Goal: Book appointment/travel/reservation

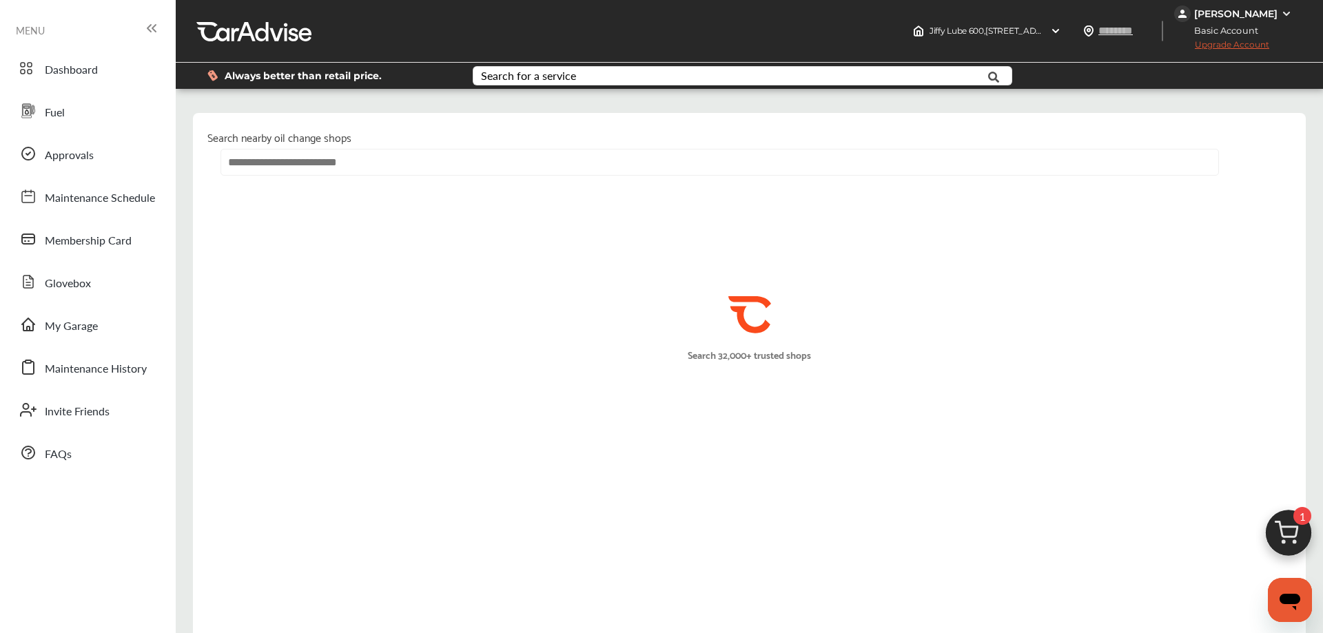
click at [410, 164] on input "text" at bounding box center [719, 162] width 999 height 27
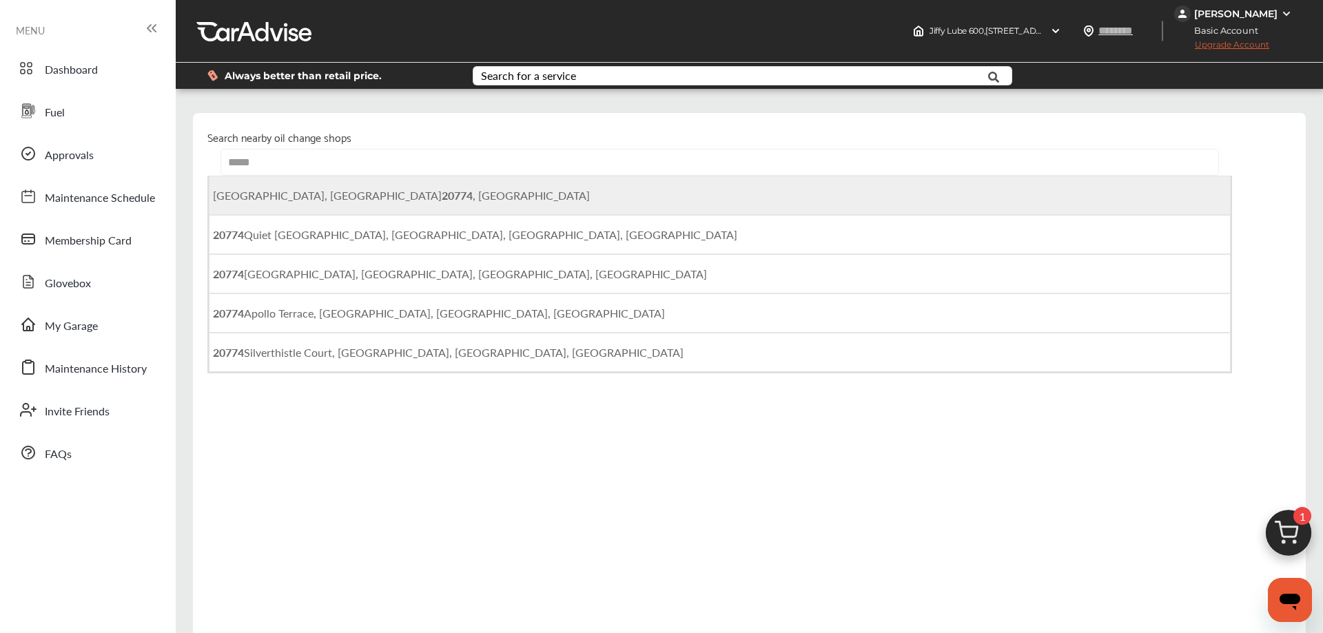
click at [442, 198] on b "20774" at bounding box center [457, 195] width 31 height 16
type input "**********"
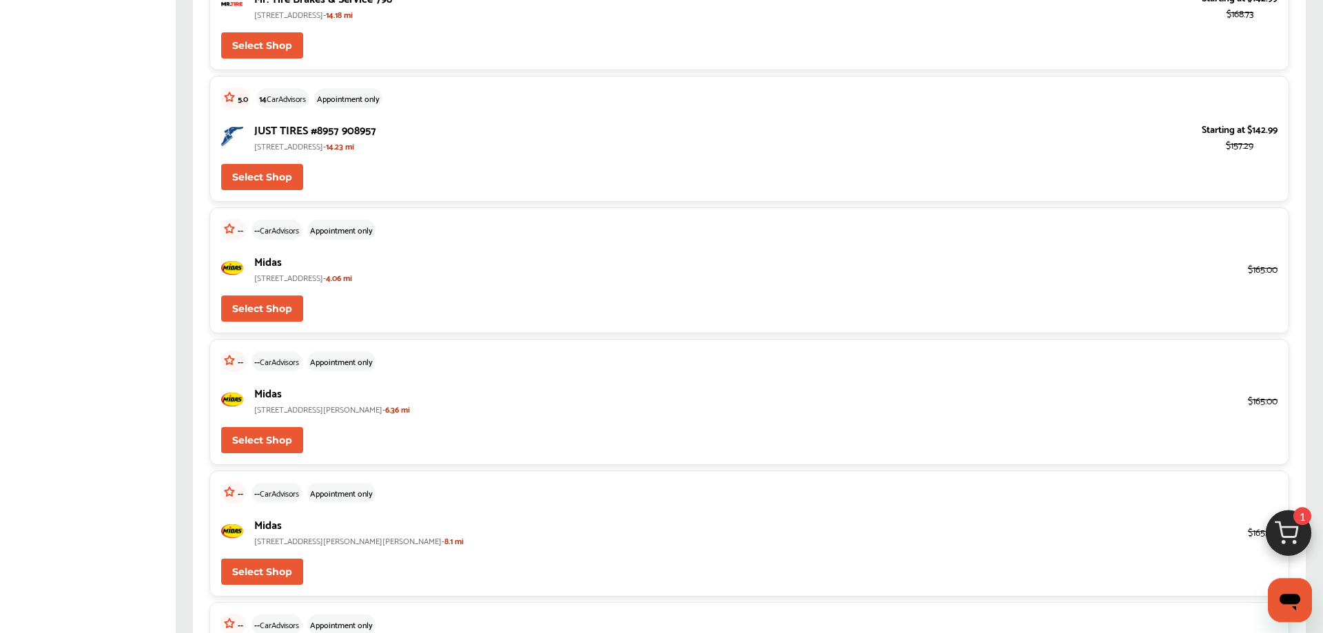
scroll to position [4217, 0]
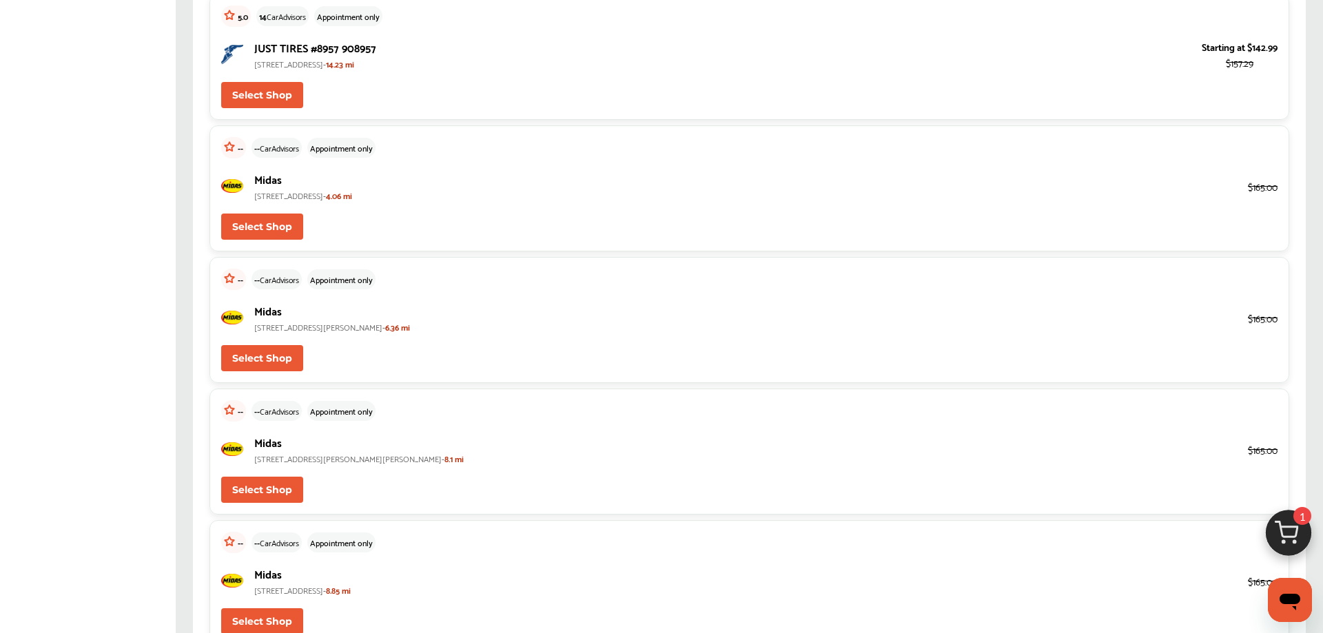
click at [280, 220] on button "Select Shop" at bounding box center [262, 227] width 82 height 26
type input "*****"
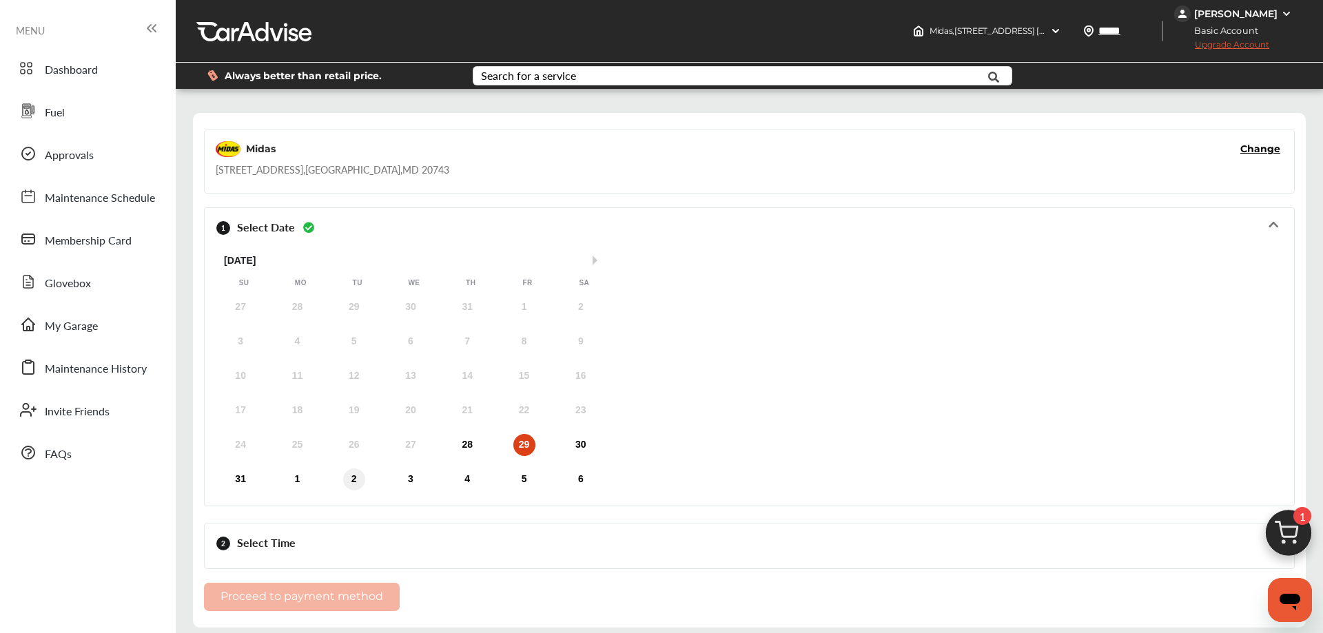
click at [353, 481] on div "2" at bounding box center [354, 480] width 22 height 22
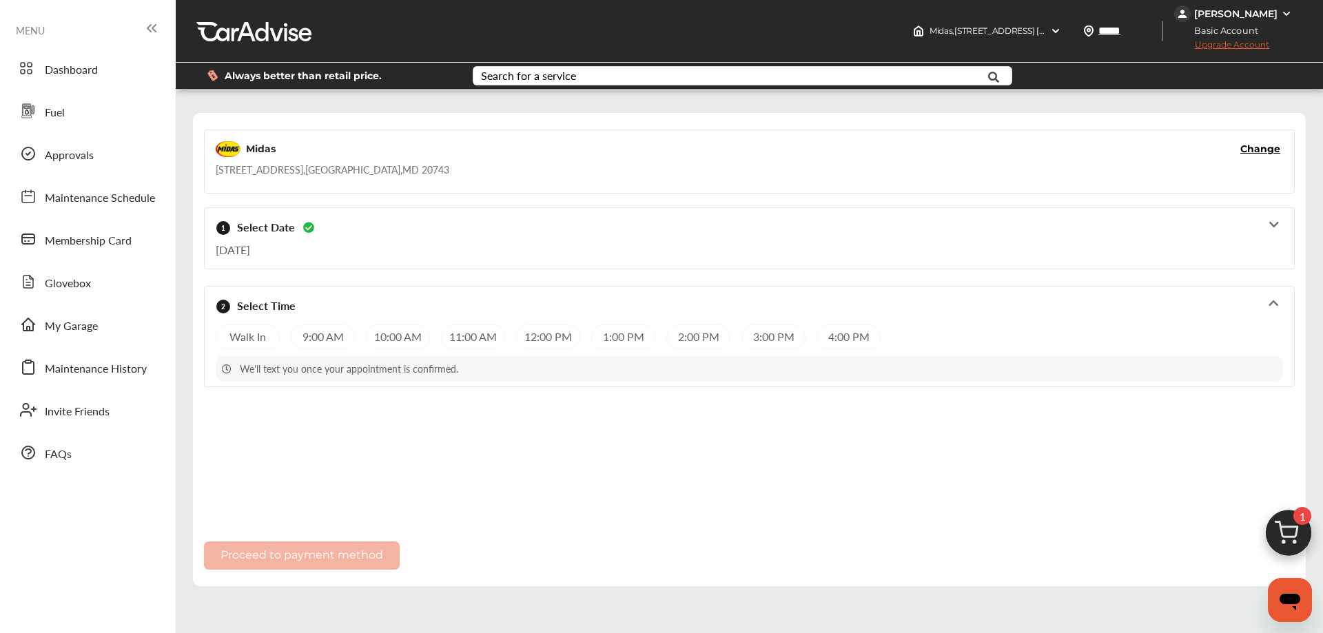
click at [1275, 223] on icon at bounding box center [1273, 224] width 13 height 11
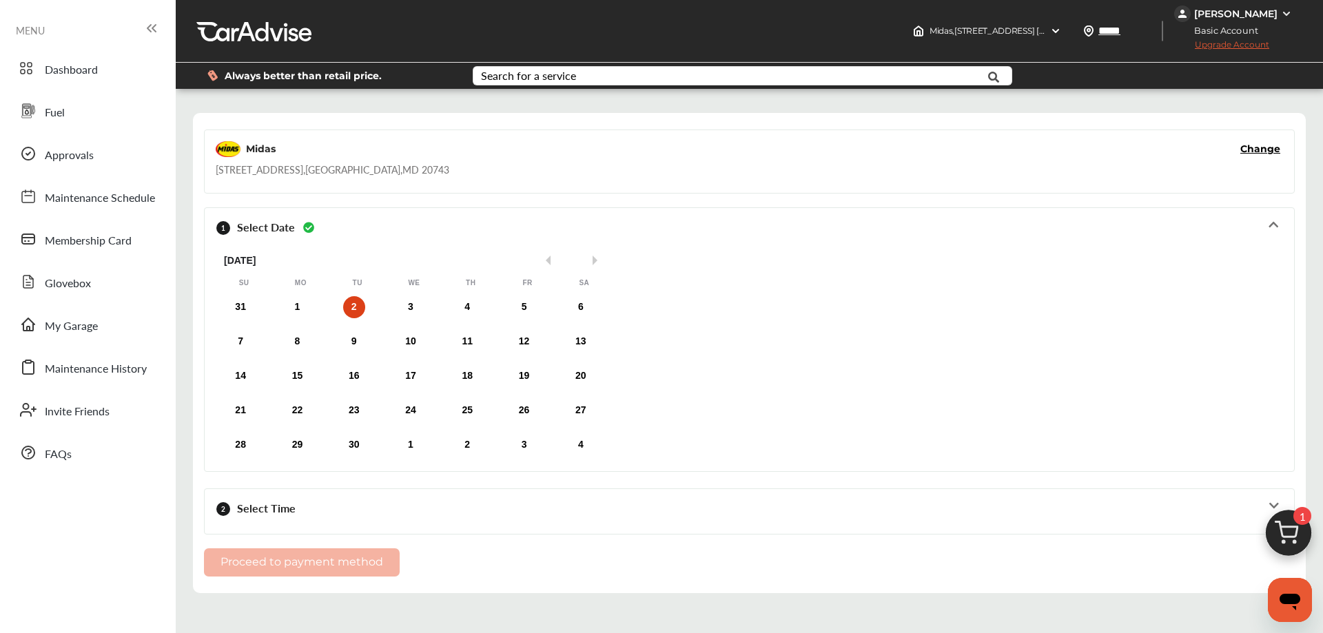
click at [551, 267] on div "[DATE] Su Mo Tu We Th Fr Sa" at bounding box center [414, 268] width 397 height 44
click at [552, 258] on div "[DATE]" at bounding box center [414, 261] width 397 height 12
click at [549, 258] on button "Previous Month" at bounding box center [546, 261] width 10 height 10
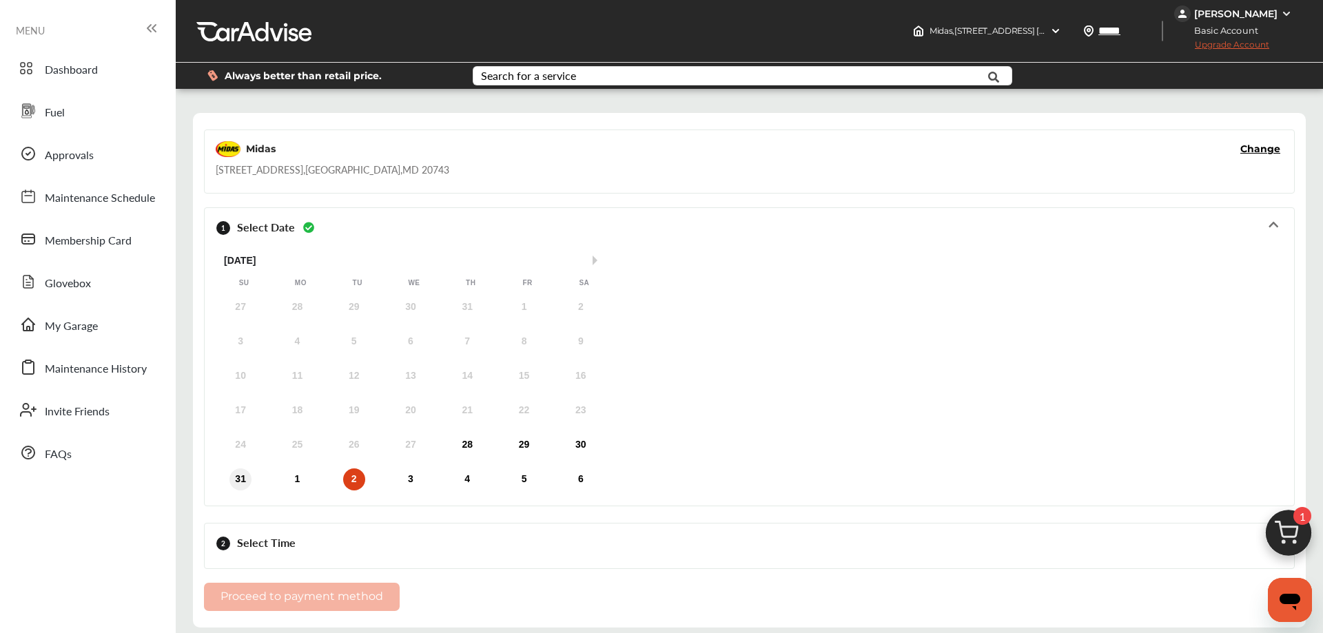
click at [234, 475] on div "31" at bounding box center [240, 480] width 22 height 22
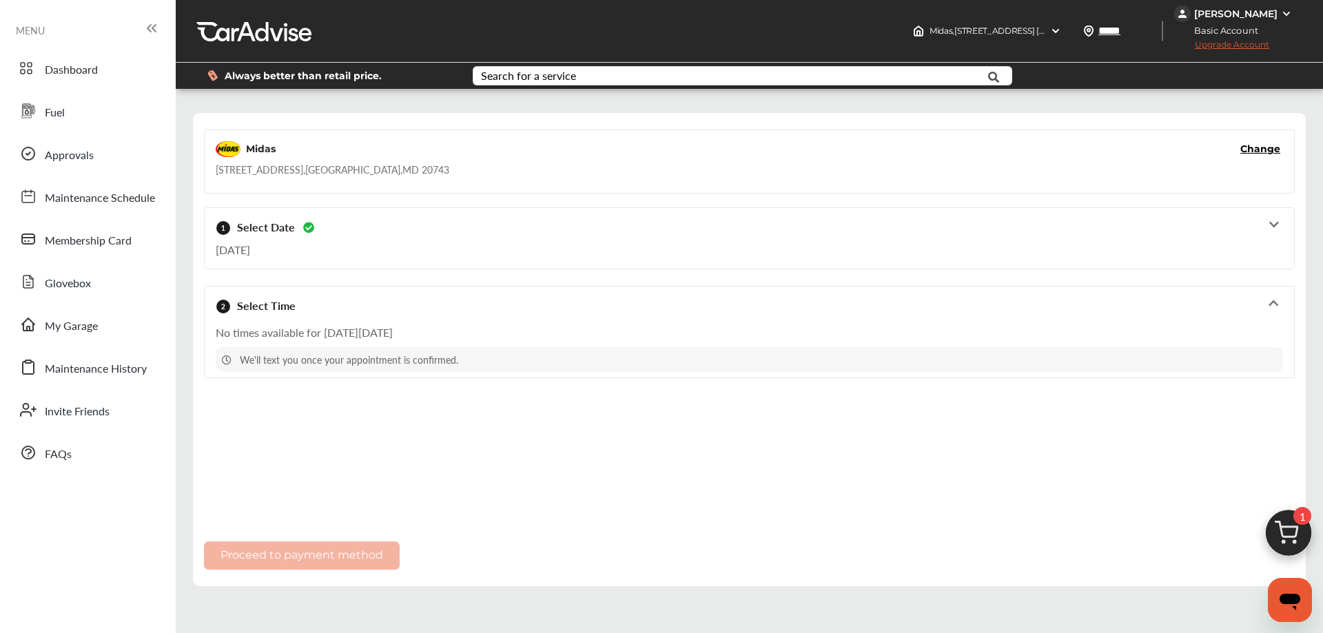
click at [1271, 219] on icon at bounding box center [1273, 224] width 13 height 11
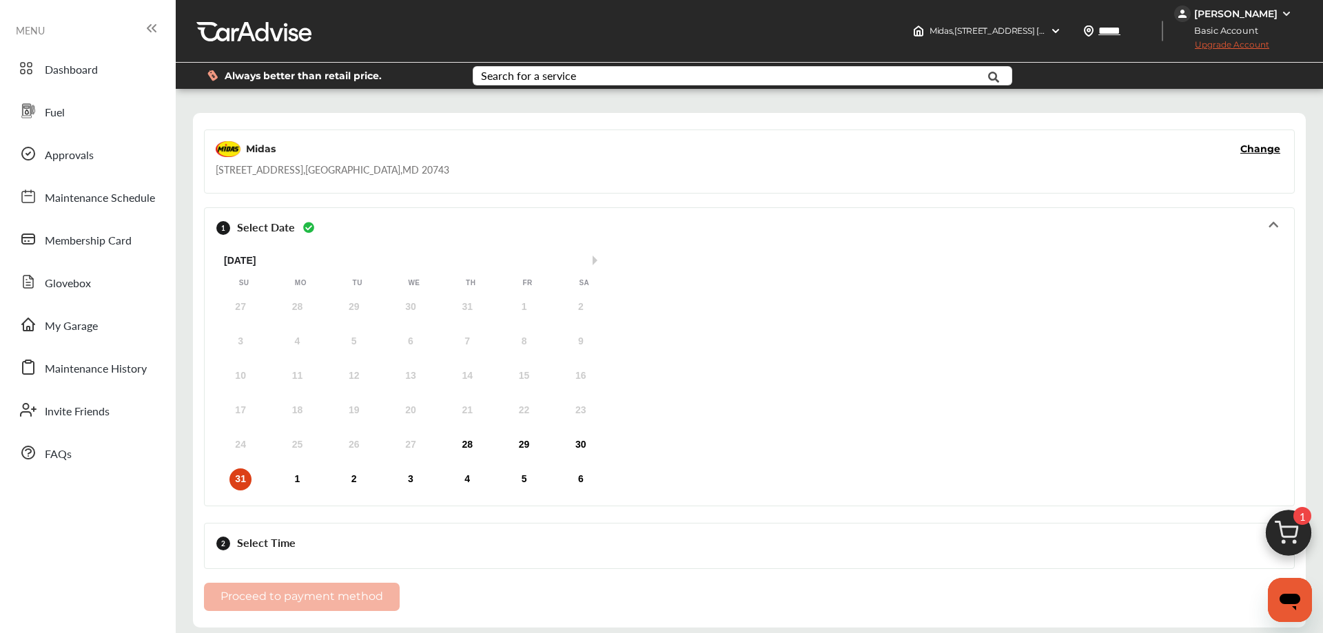
click at [591, 449] on div "24 25 26 27 28 29 30" at bounding box center [410, 445] width 397 height 28
click at [584, 446] on div "30" at bounding box center [581, 445] width 22 height 22
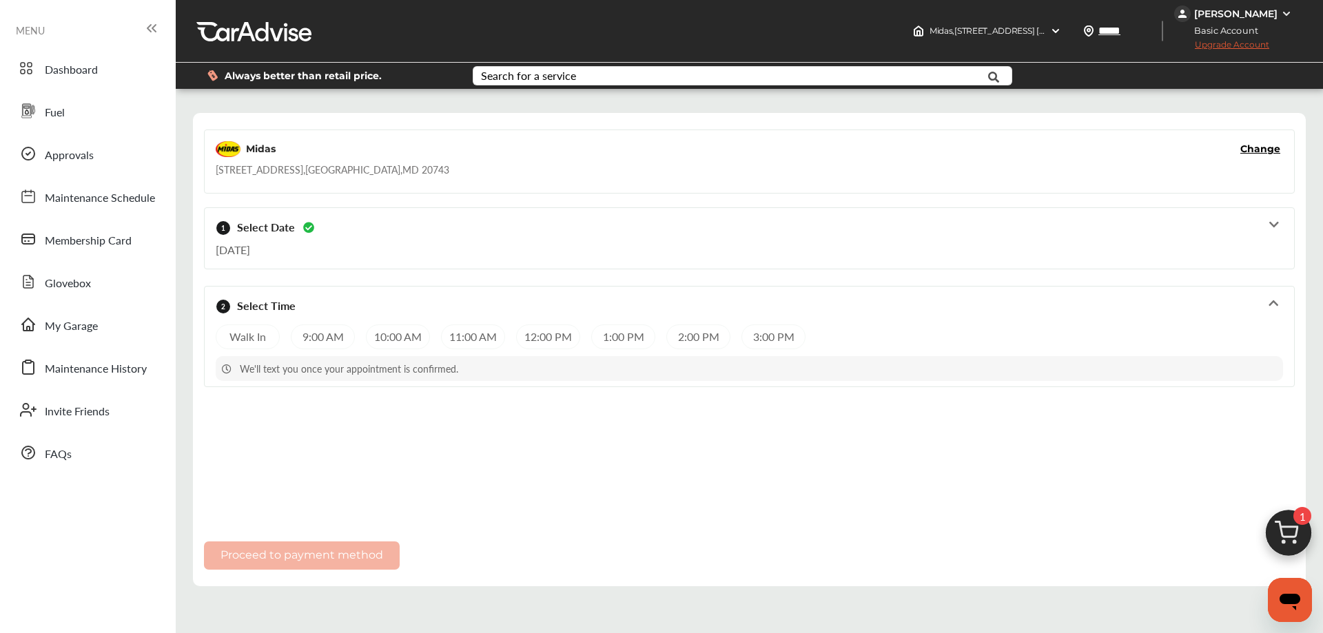
click at [1275, 227] on icon at bounding box center [1273, 224] width 13 height 11
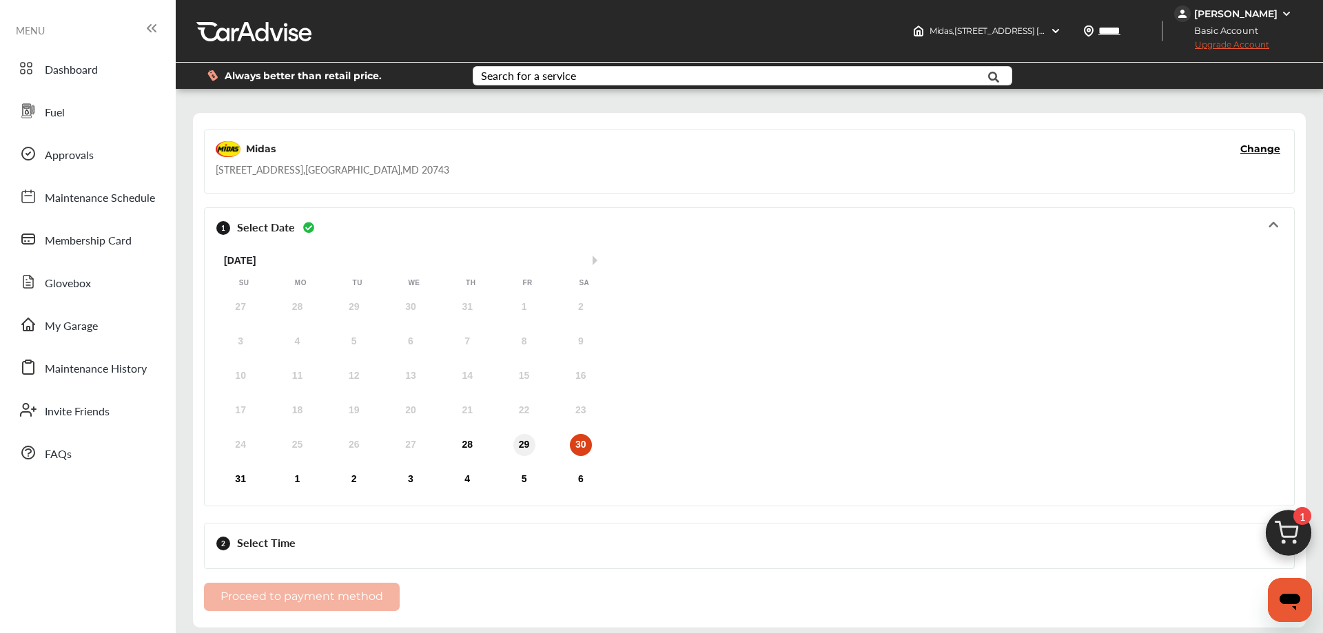
click at [529, 445] on div "29" at bounding box center [524, 445] width 22 height 22
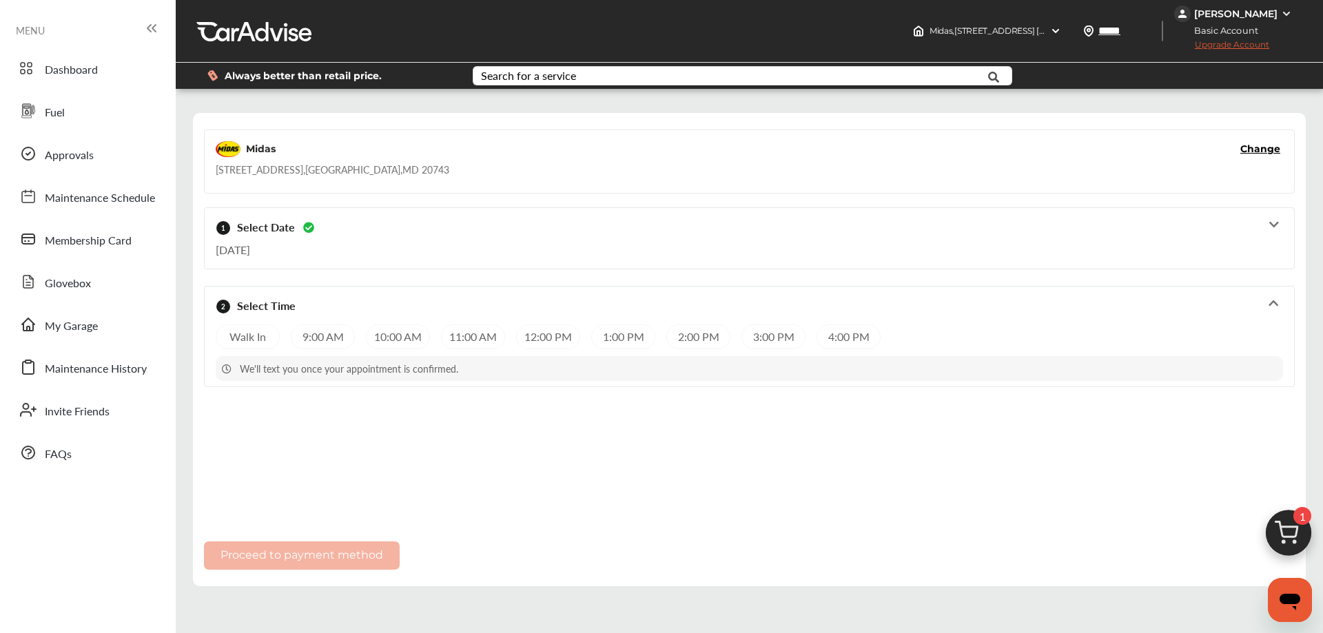
click at [1260, 236] on div "[DATE]" at bounding box center [749, 246] width 1067 height 23
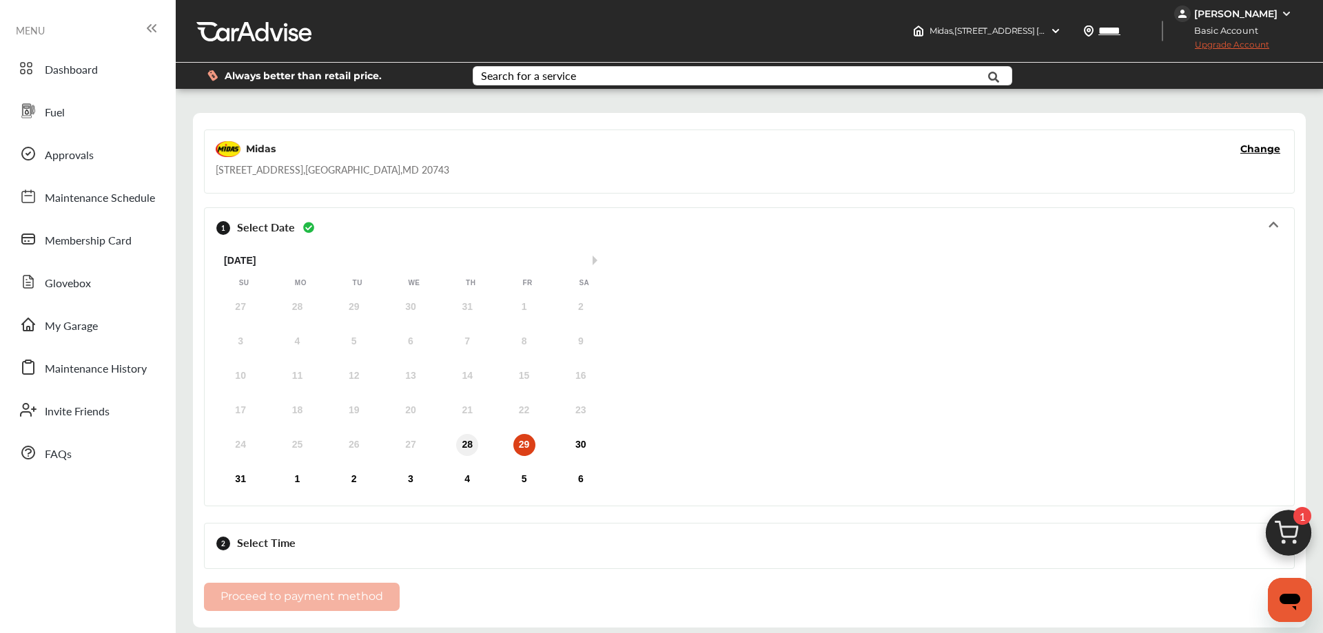
click at [461, 451] on div "28" at bounding box center [467, 445] width 22 height 22
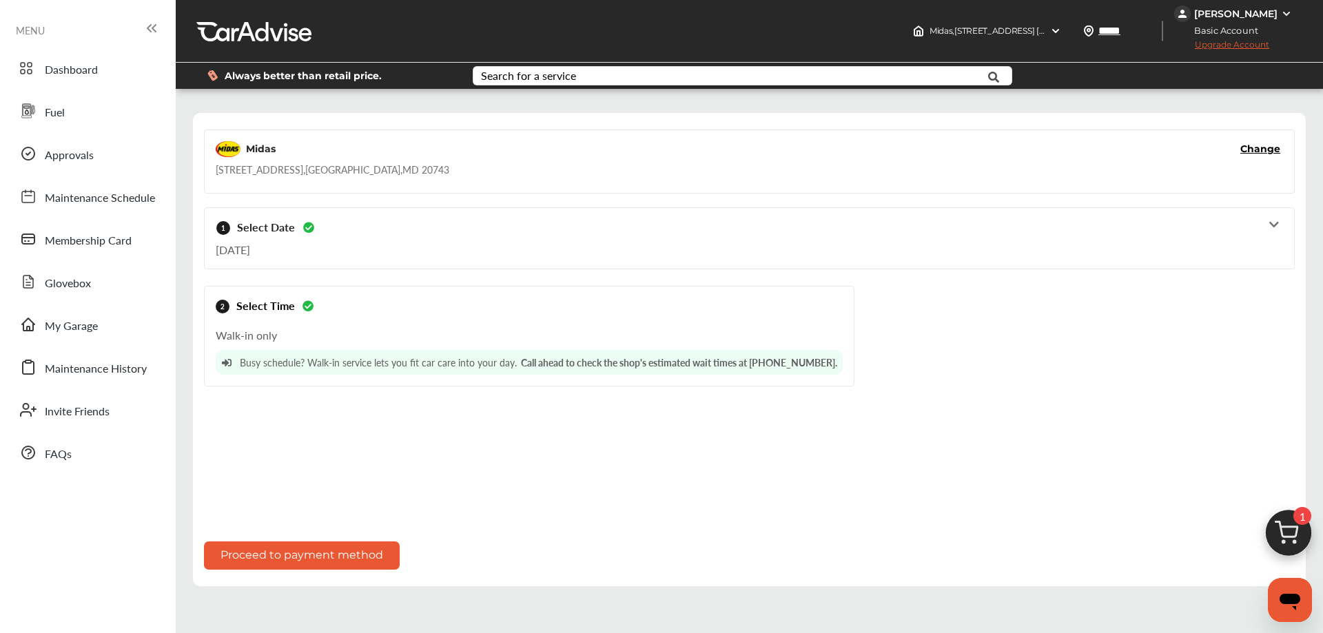
click at [1282, 227] on div "1 Select Date [DATE]" at bounding box center [749, 239] width 1067 height 50
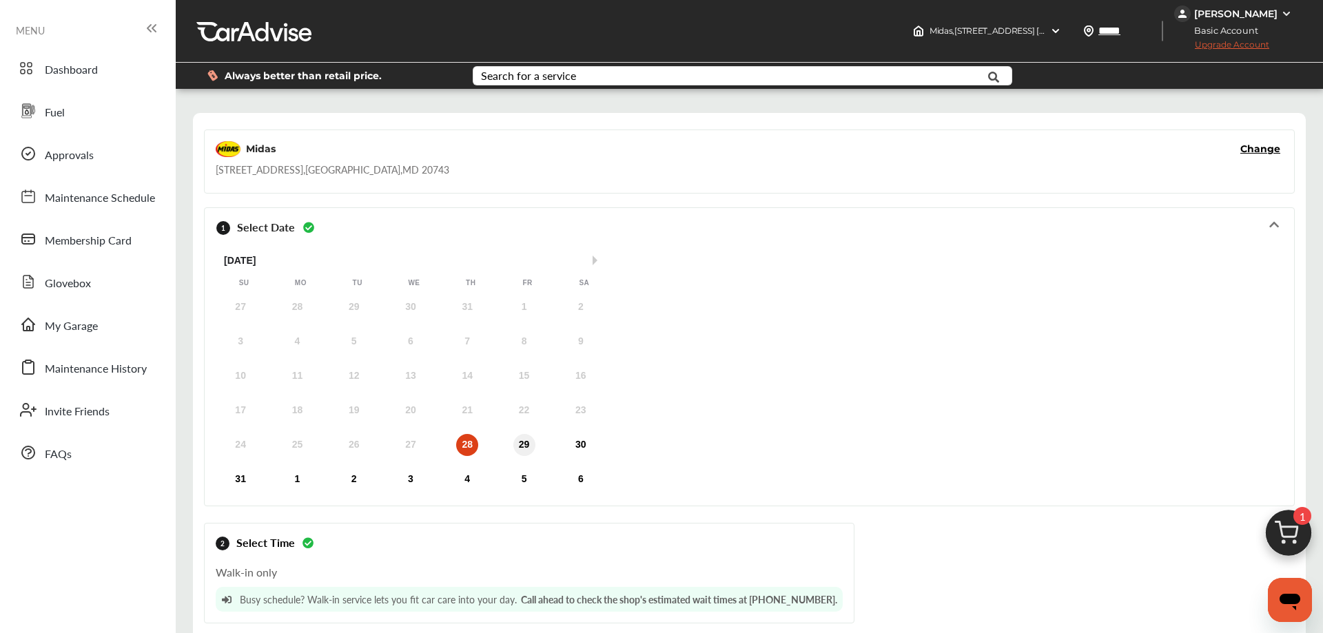
click at [522, 444] on div "29" at bounding box center [524, 445] width 22 height 22
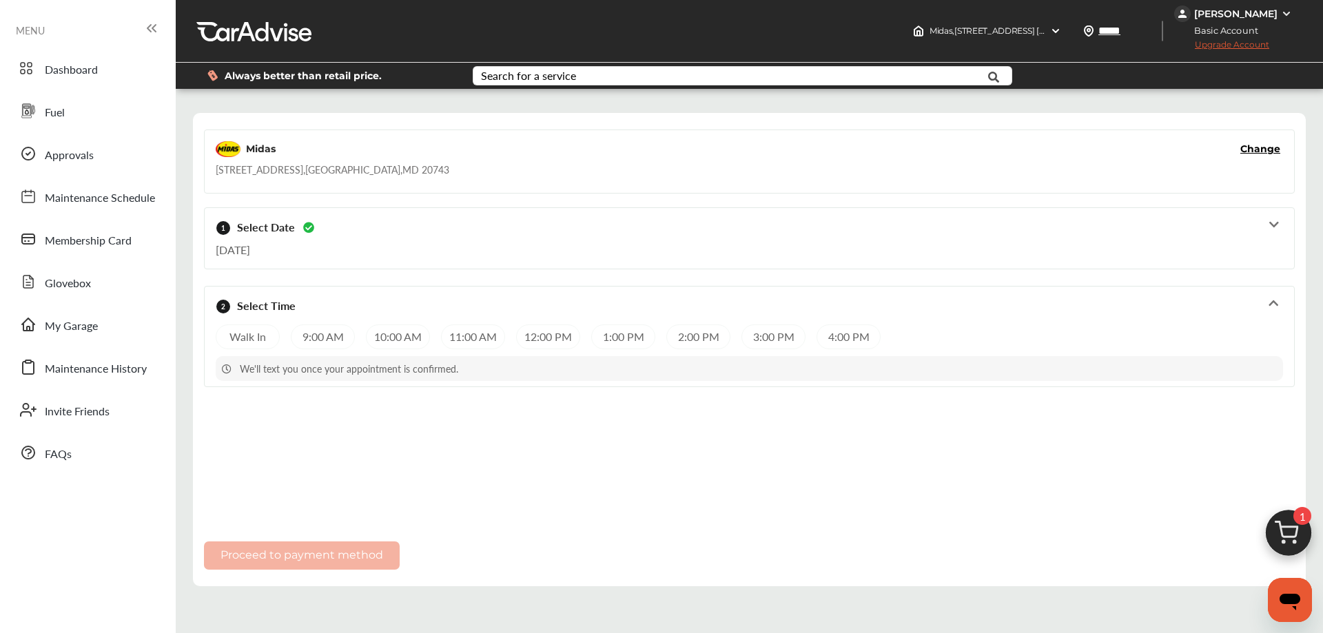
click at [287, 239] on div "[DATE]" at bounding box center [749, 246] width 1067 height 23
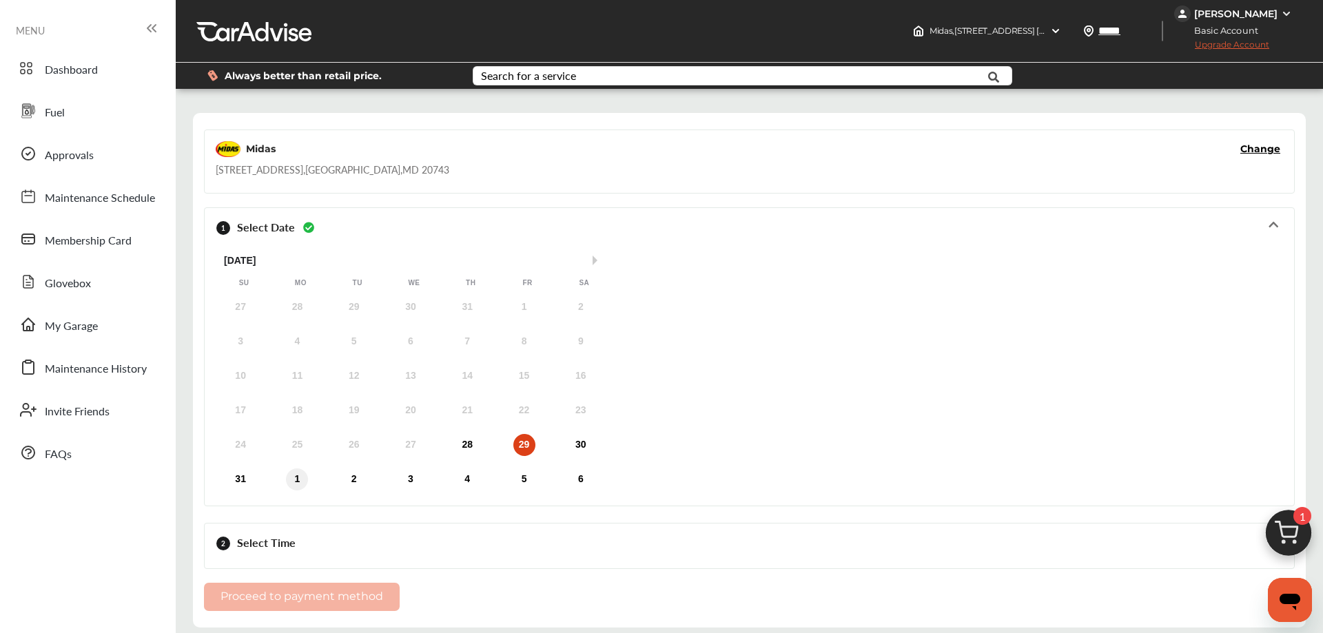
click at [298, 476] on div "1" at bounding box center [297, 480] width 22 height 22
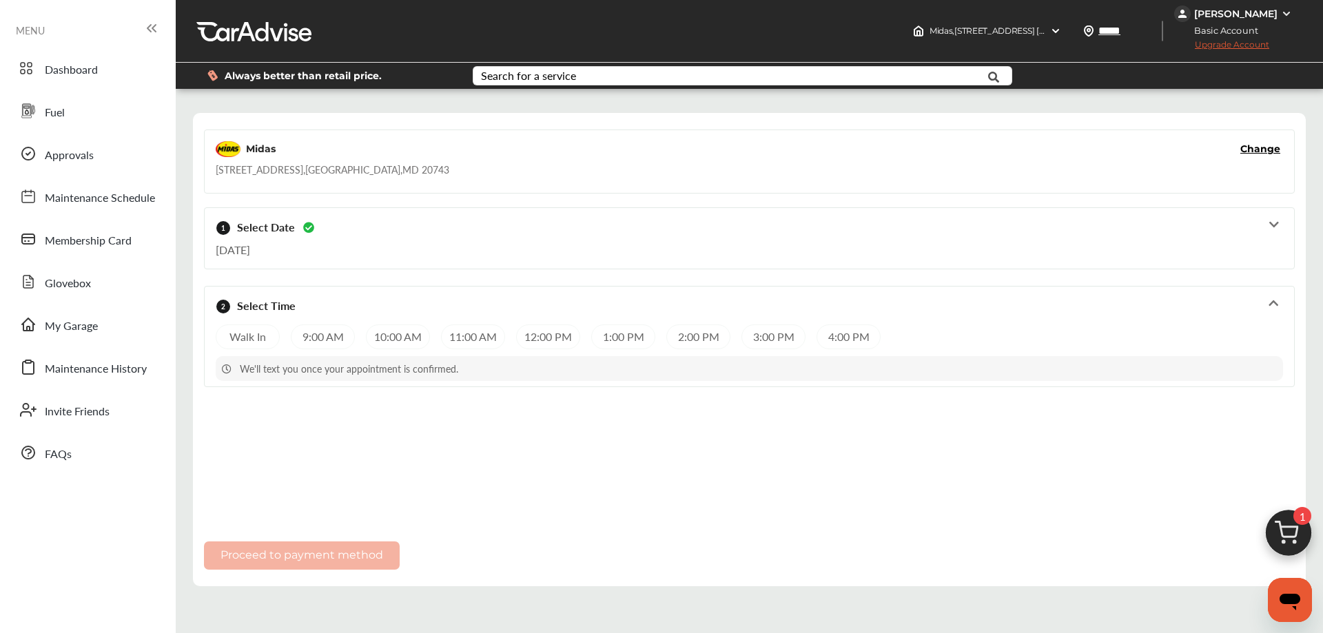
click at [417, 338] on div "10:00 AM" at bounding box center [398, 337] width 64 height 25
click at [307, 560] on button "Proceed to payment method" at bounding box center [302, 556] width 196 height 28
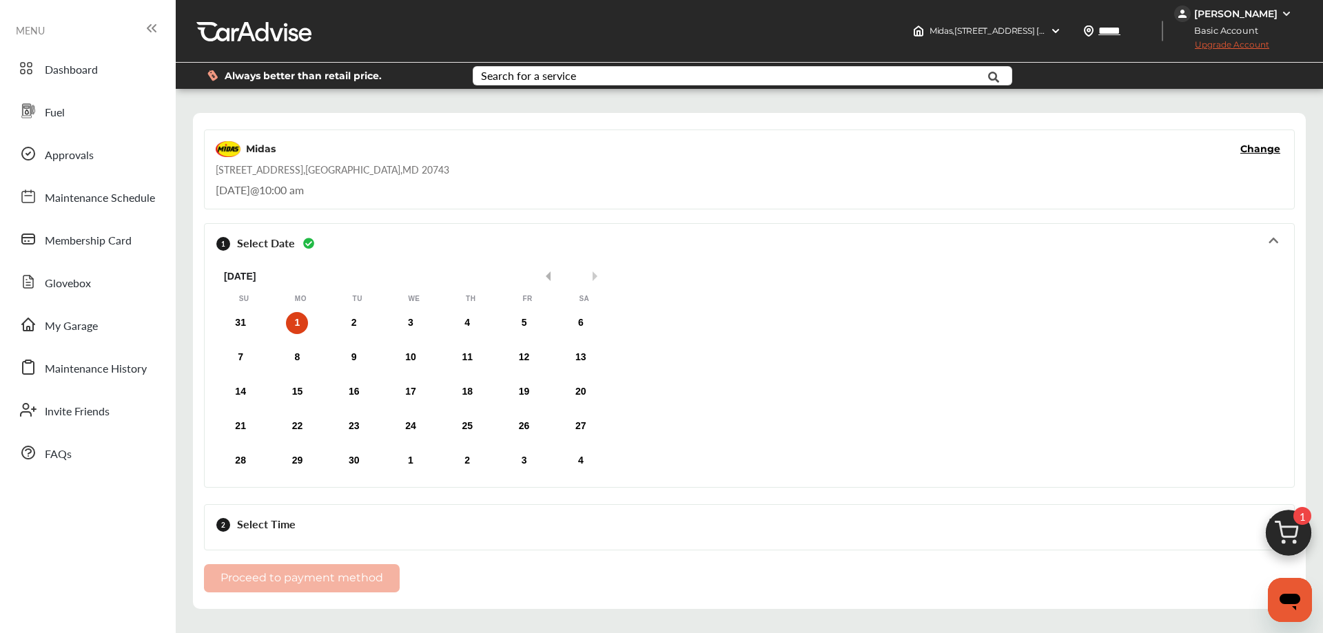
click at [548, 272] on button "Previous Month" at bounding box center [546, 276] width 10 height 10
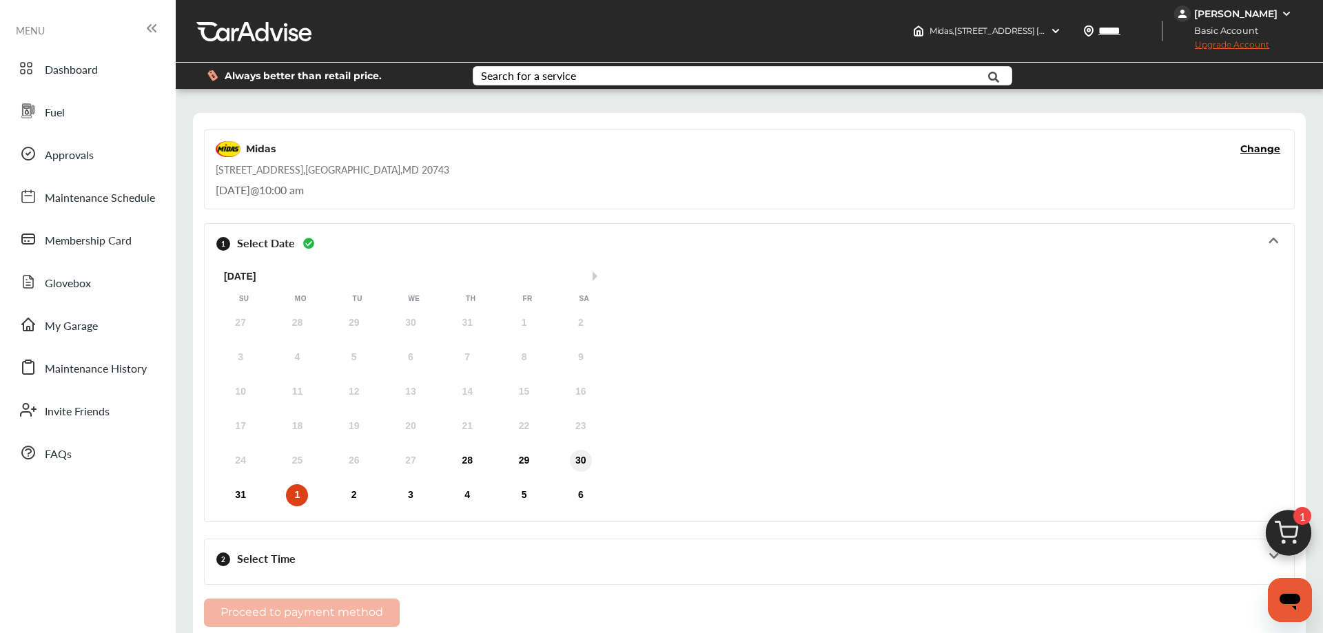
click at [581, 462] on div "30" at bounding box center [581, 461] width 22 height 22
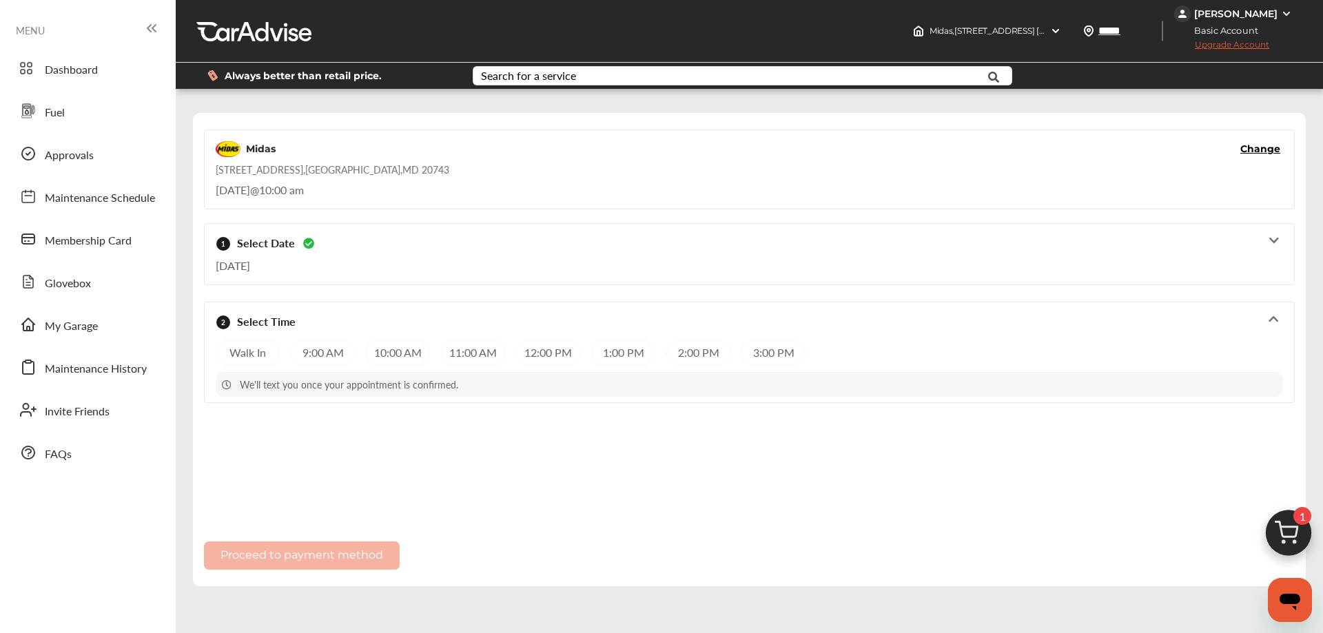
click at [903, 252] on div "[DATE]" at bounding box center [749, 262] width 1067 height 23
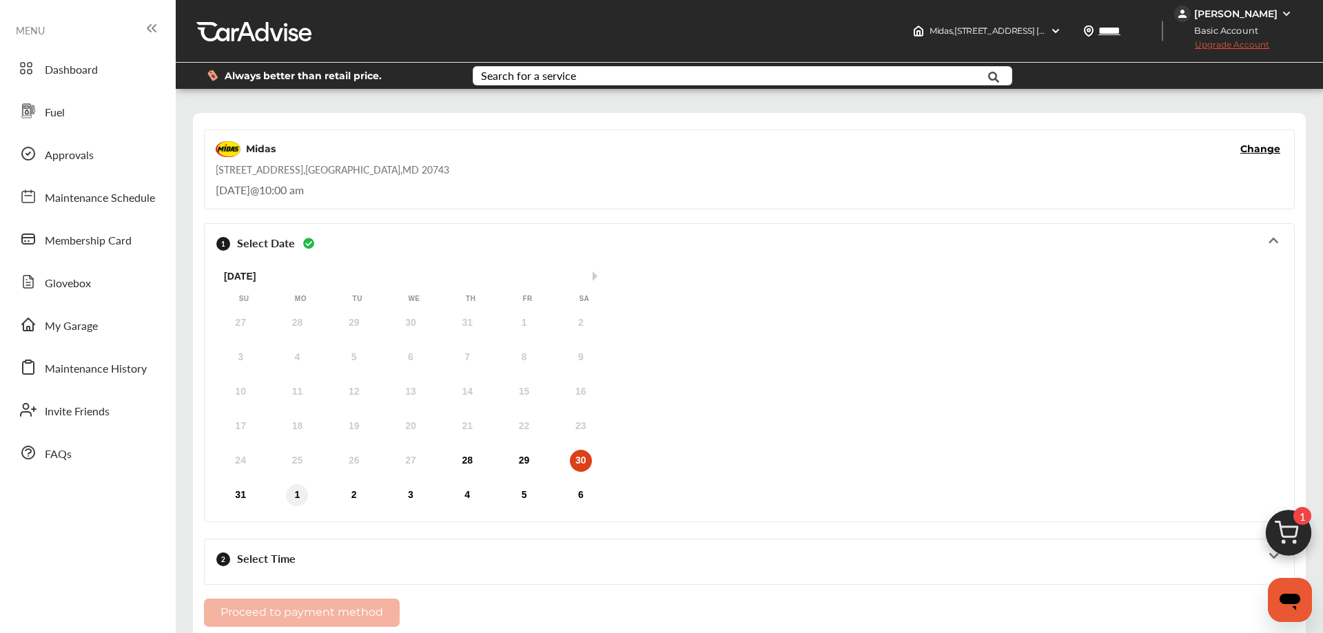
click at [300, 492] on div "1" at bounding box center [297, 495] width 22 height 22
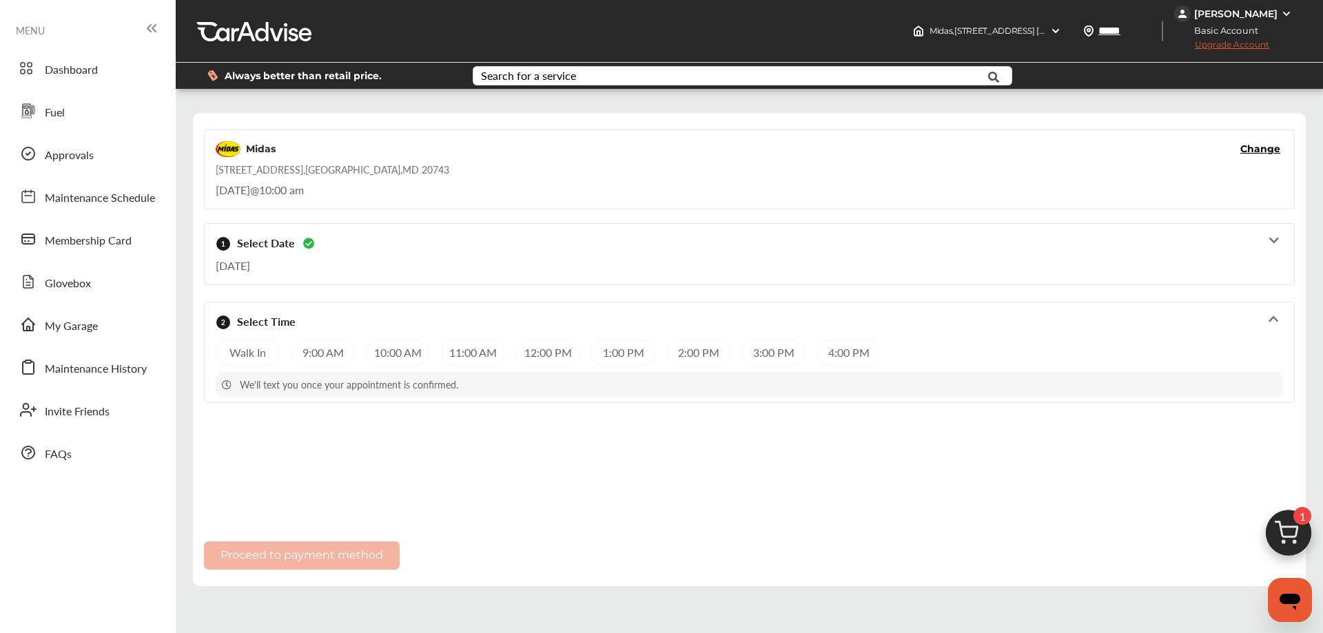
click at [381, 349] on div "10:00 AM" at bounding box center [398, 352] width 64 height 25
click at [333, 552] on button "Proceed to payment method" at bounding box center [302, 556] width 196 height 28
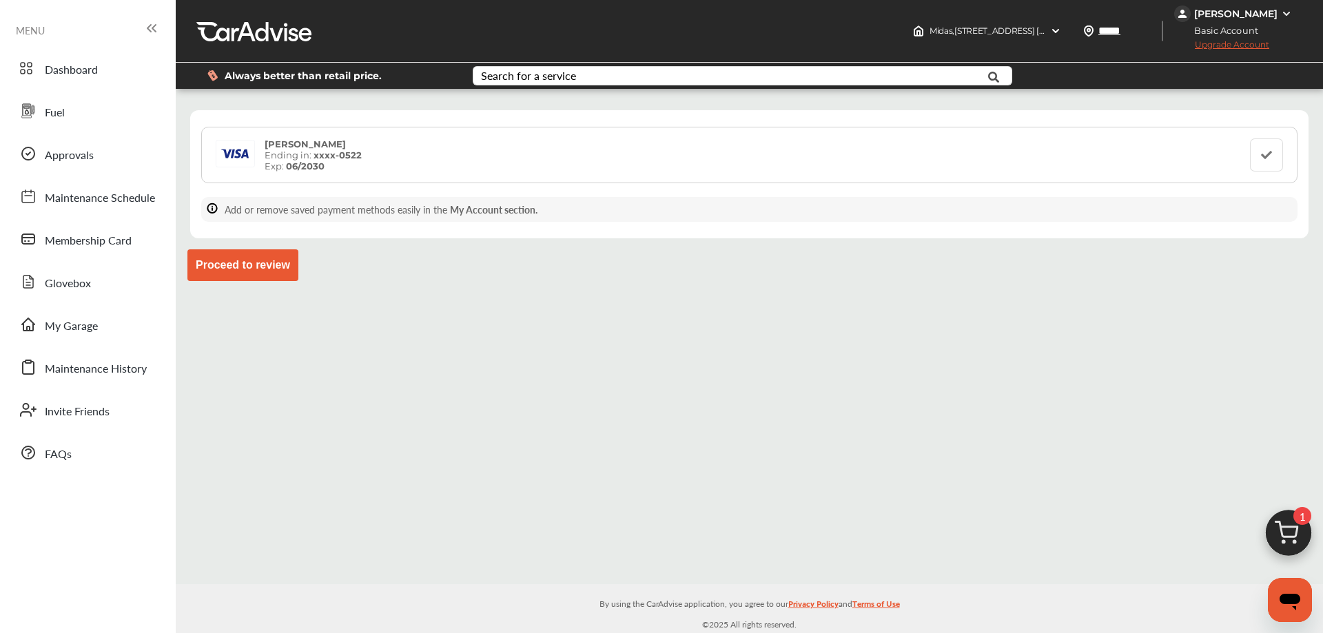
click at [285, 274] on button "Proceed to review" at bounding box center [242, 265] width 111 height 32
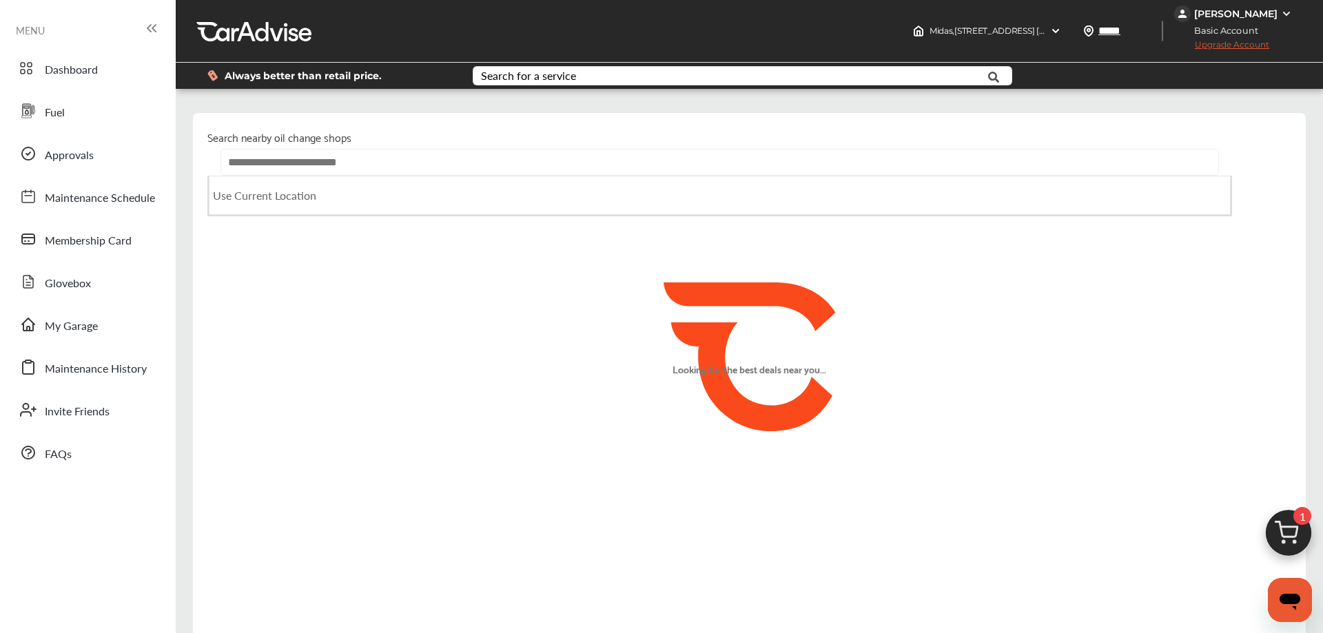
click at [313, 161] on input "text" at bounding box center [719, 162] width 999 height 27
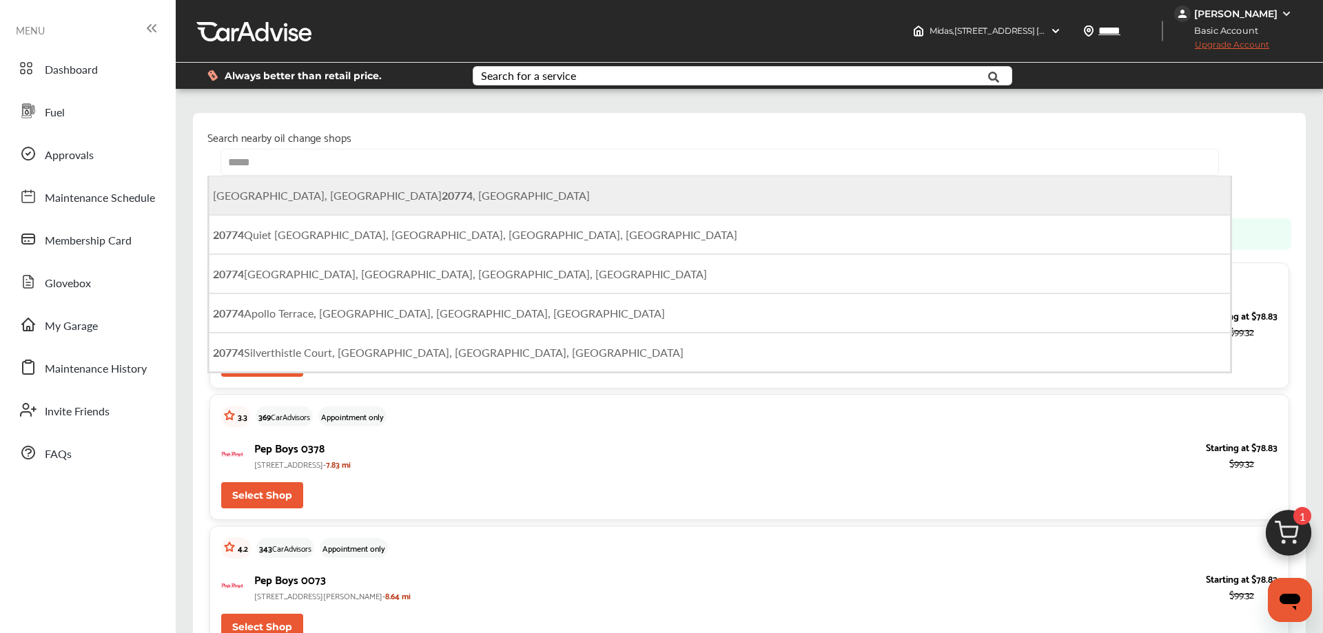
click at [442, 203] on b "20774" at bounding box center [457, 195] width 31 height 16
type input "**********"
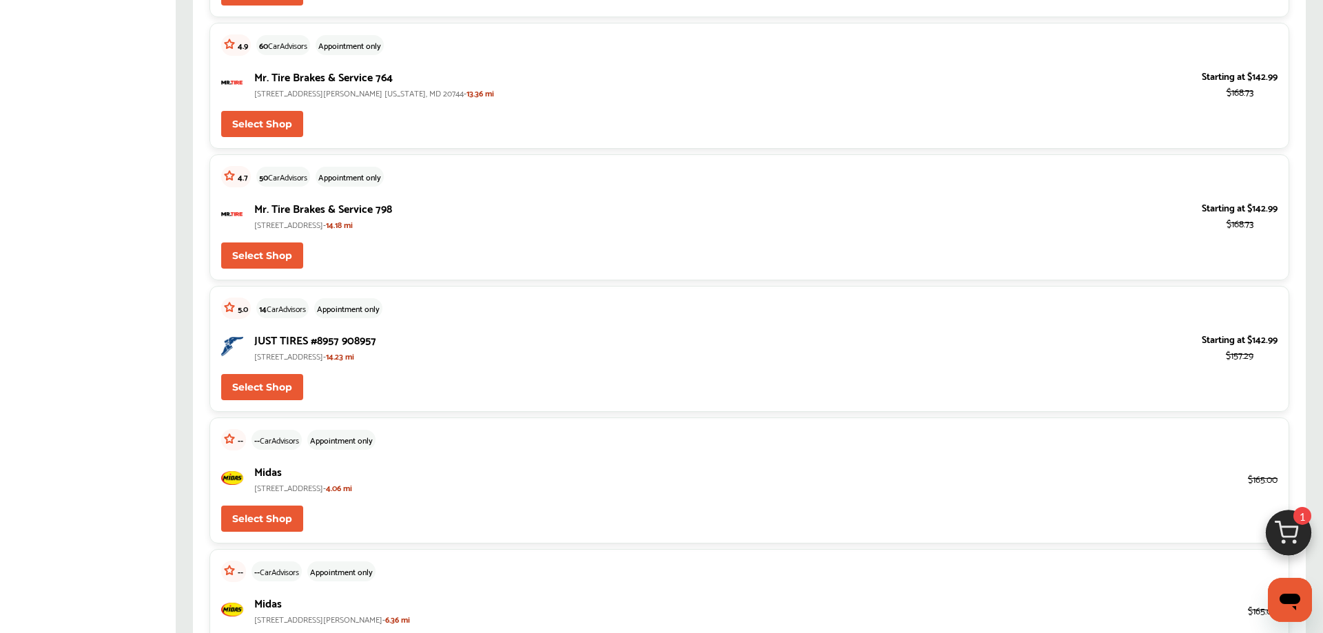
scroll to position [4006, 0]
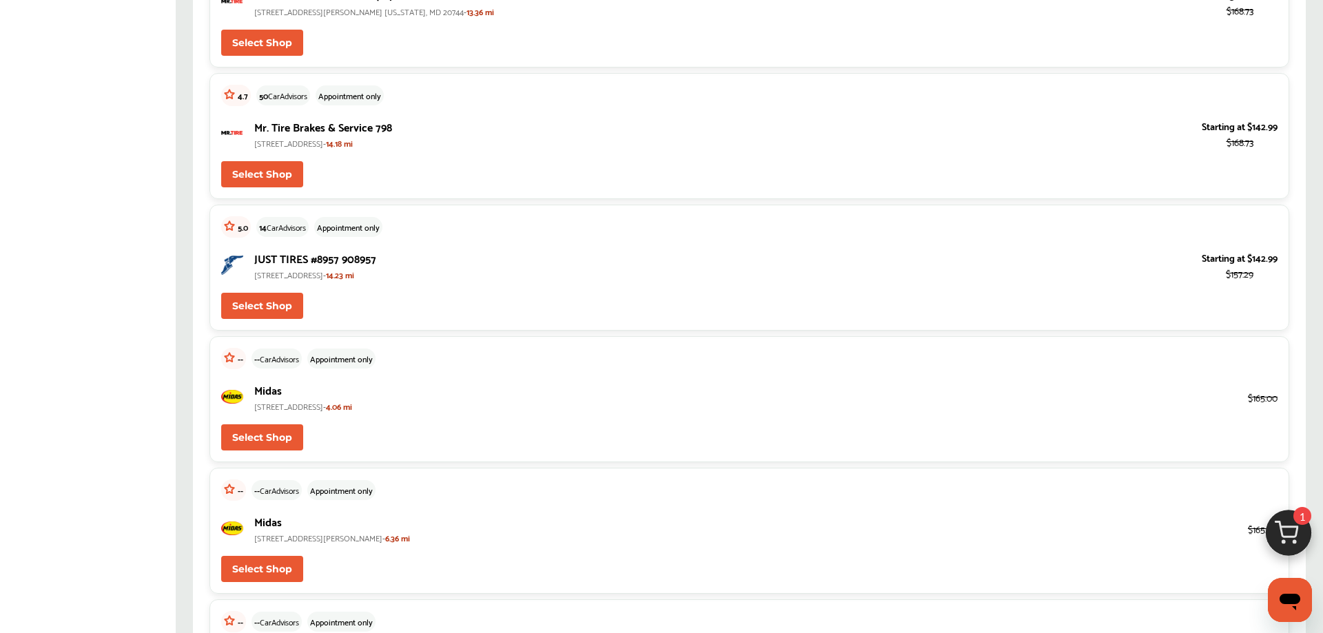
click at [260, 434] on button "Select Shop" at bounding box center [262, 437] width 82 height 26
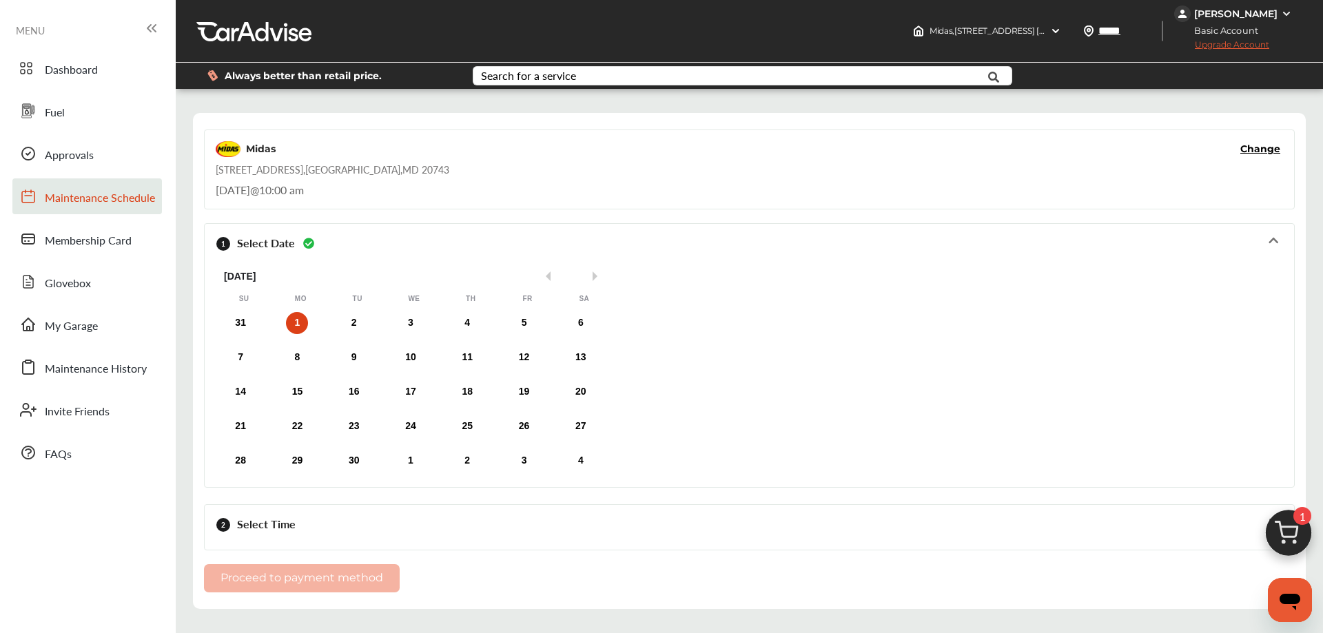
click at [52, 184] on link "Maintenance Schedule" at bounding box center [87, 196] width 150 height 36
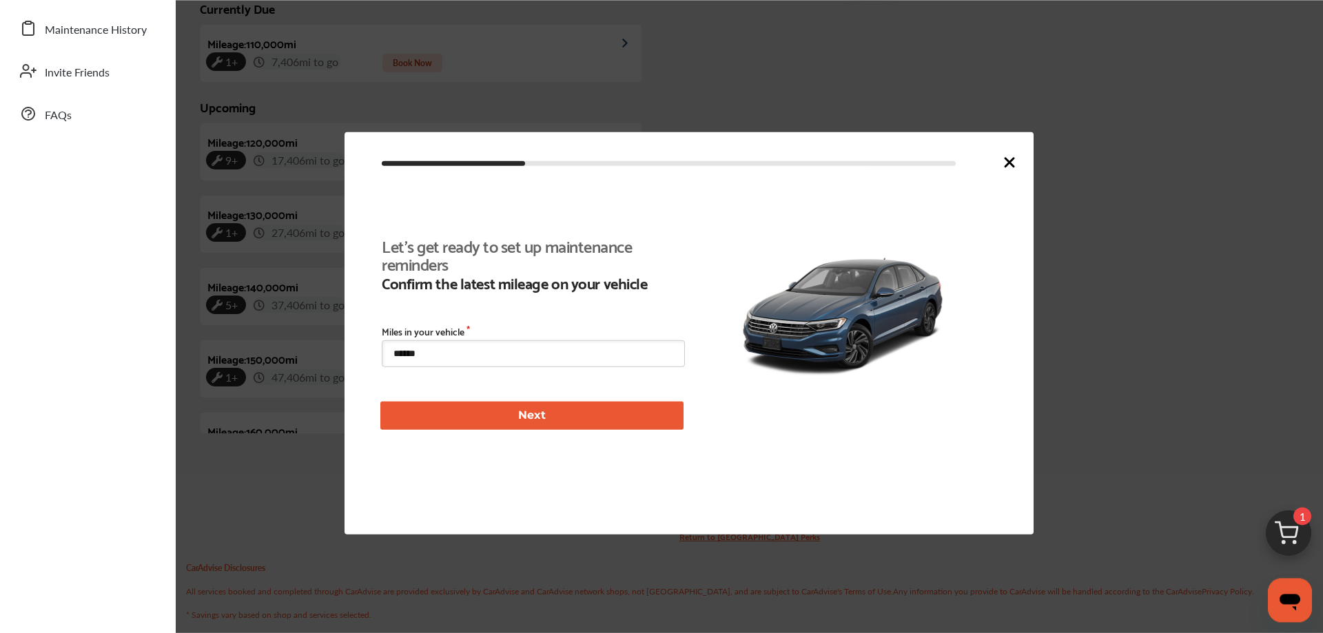
scroll to position [318, 0]
click at [551, 429] on button "Next" at bounding box center [531, 415] width 303 height 28
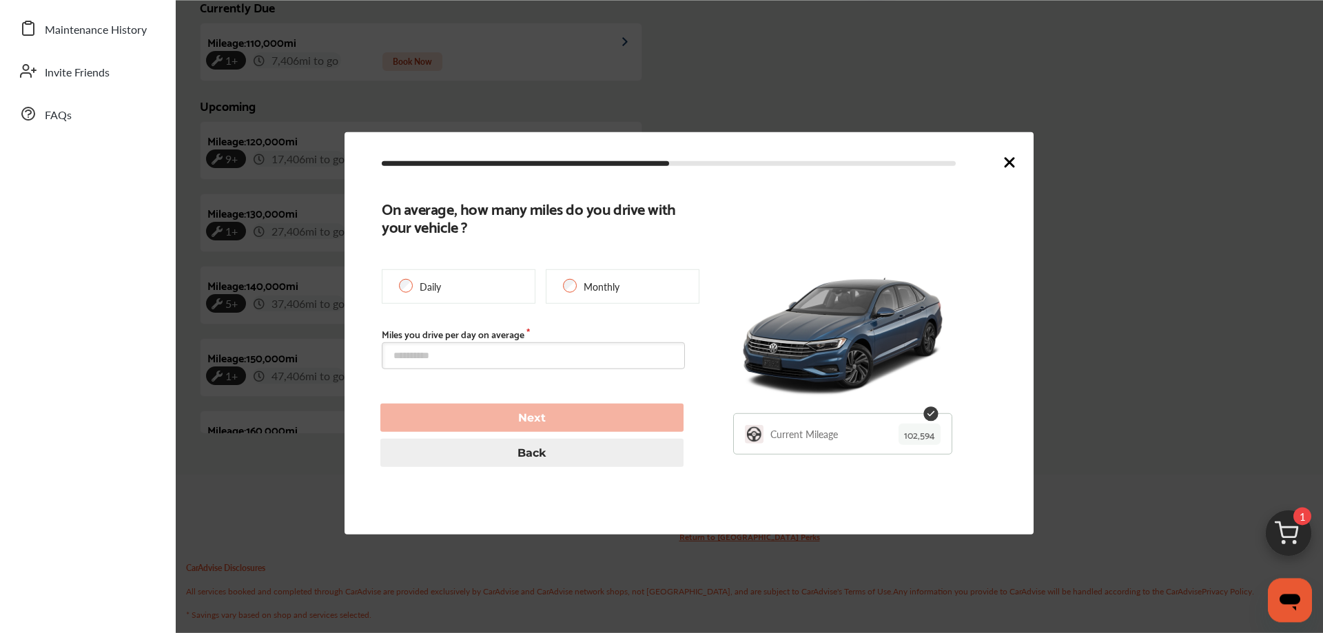
type input "******"
type input "**********"
type input "******"
click at [1006, 164] on icon at bounding box center [1009, 162] width 17 height 17
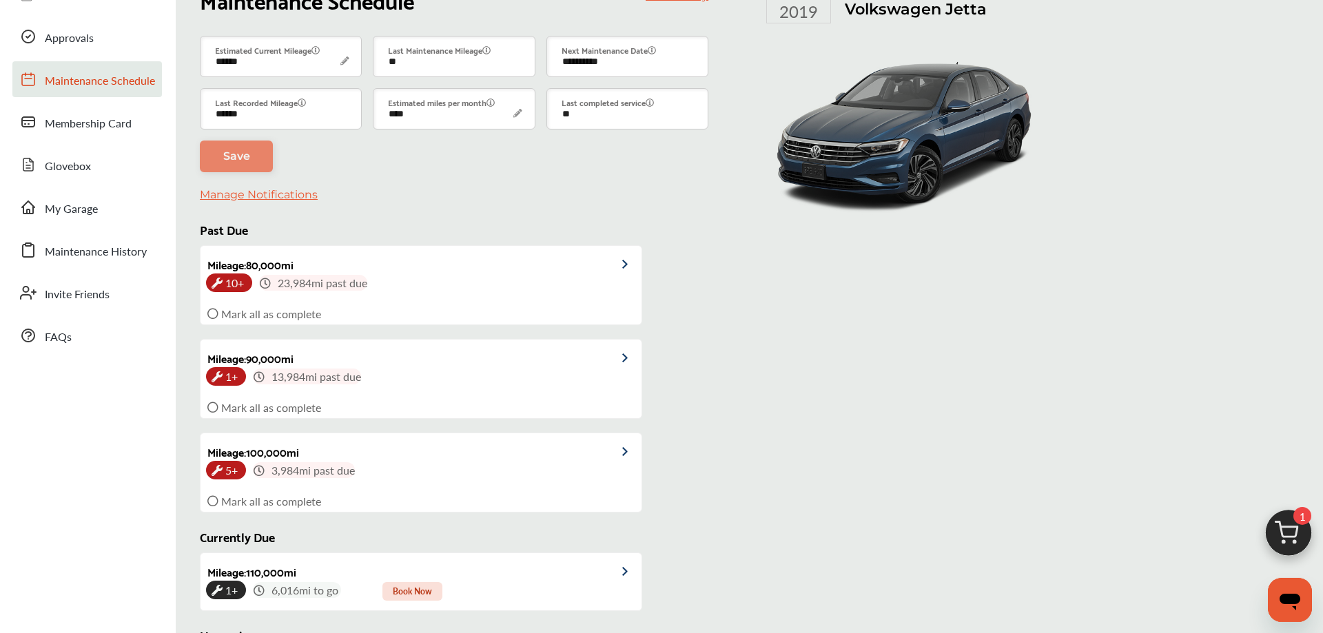
scroll to position [0, 0]
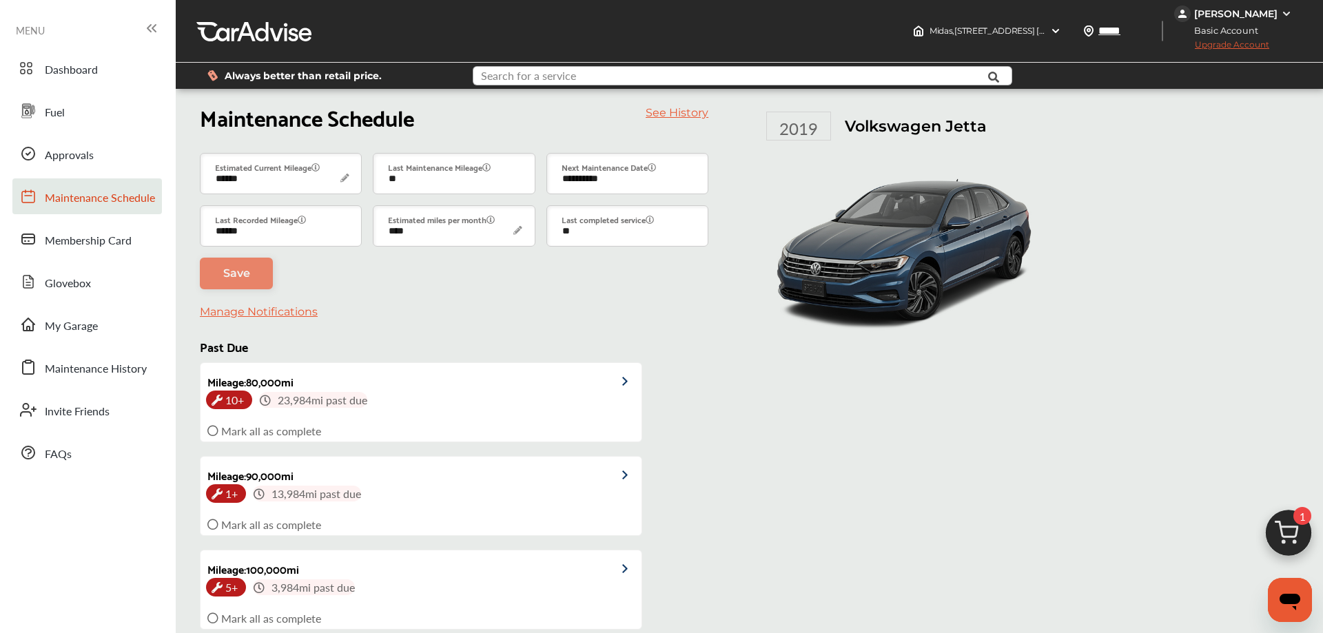
click at [642, 80] on input "text" at bounding box center [719, 77] width 491 height 21
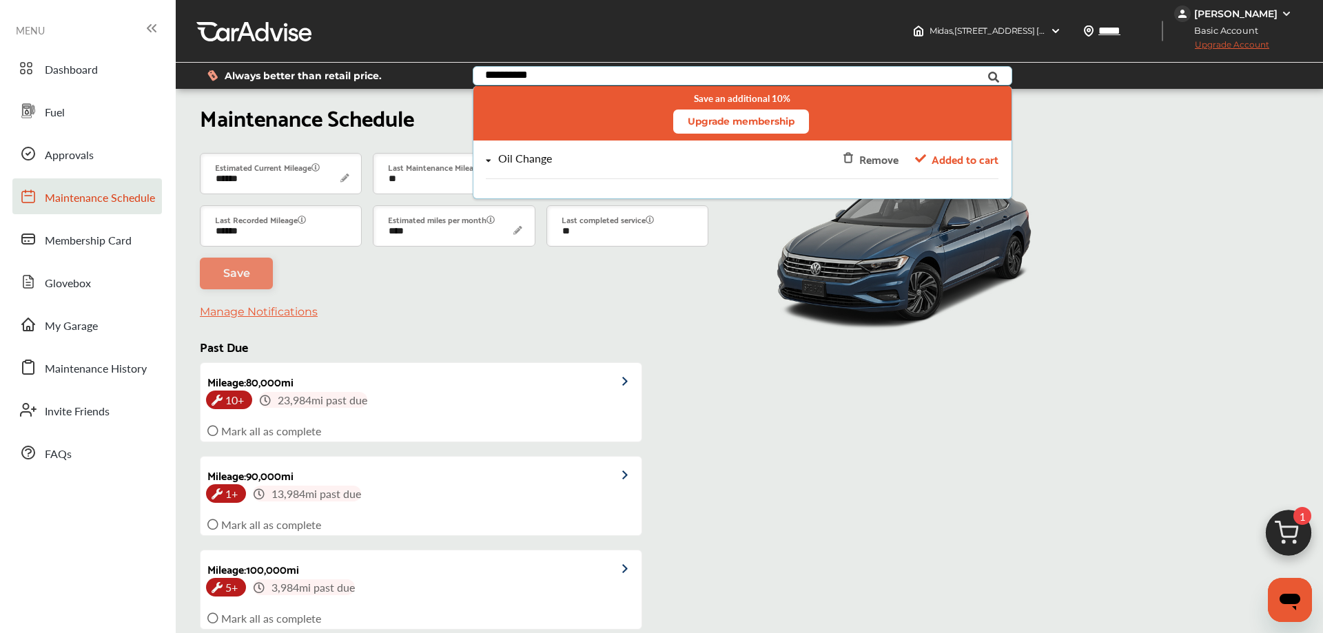
type input "**********"
click at [502, 163] on div "Oil Change" at bounding box center [525, 159] width 54 height 12
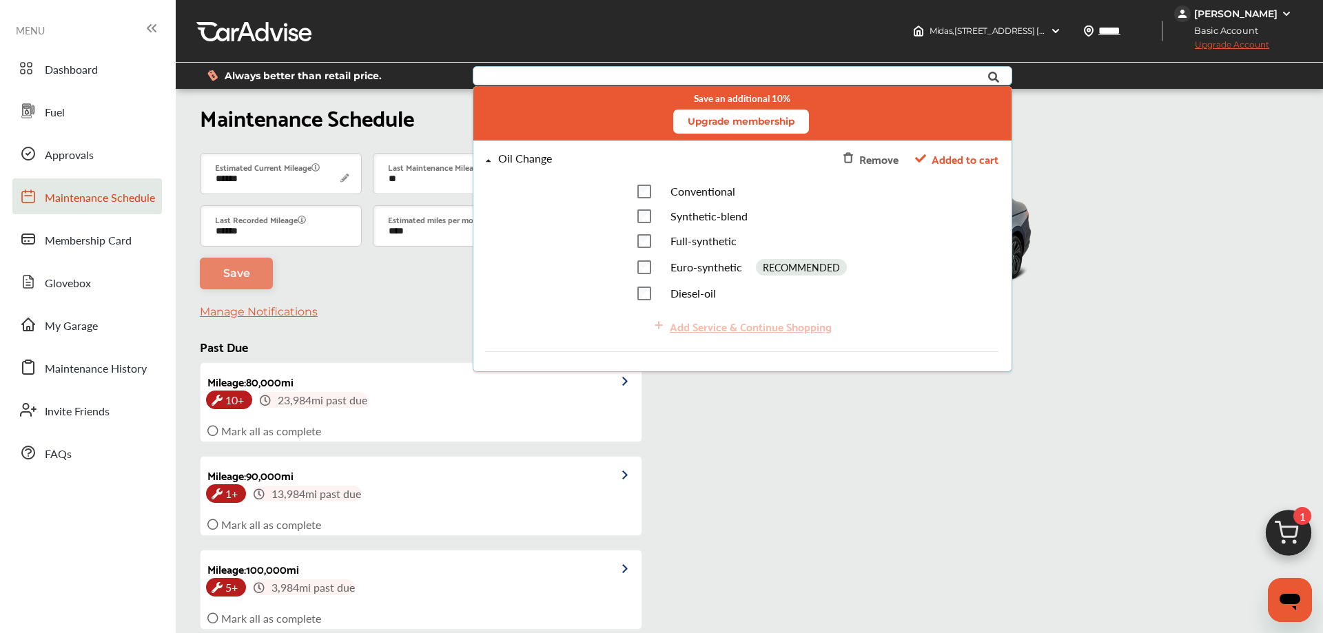
click at [888, 325] on div "Add Service & Continue Shopping" at bounding box center [742, 326] width 513 height 30
click at [768, 140] on div "Save an additional 10% Upgrade membership" at bounding box center [742, 113] width 538 height 54
click at [768, 130] on button "Upgrade membership" at bounding box center [741, 122] width 135 height 24
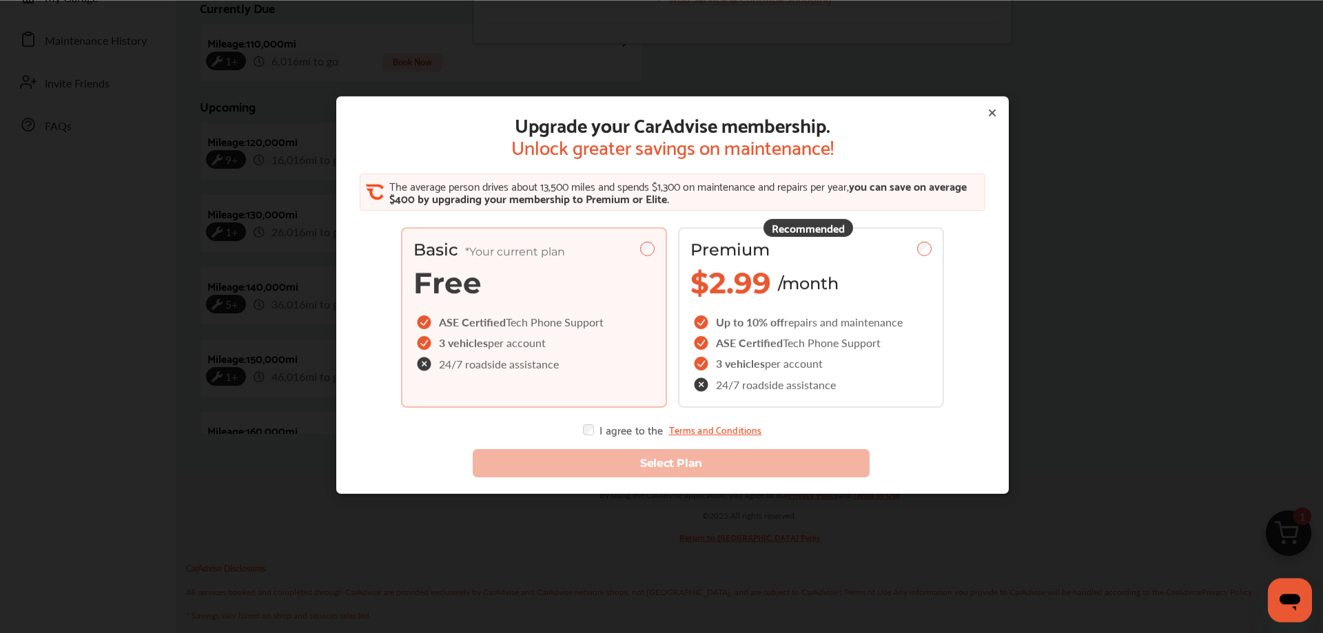
scroll to position [329, 0]
click at [995, 111] on icon at bounding box center [992, 113] width 6 height 6
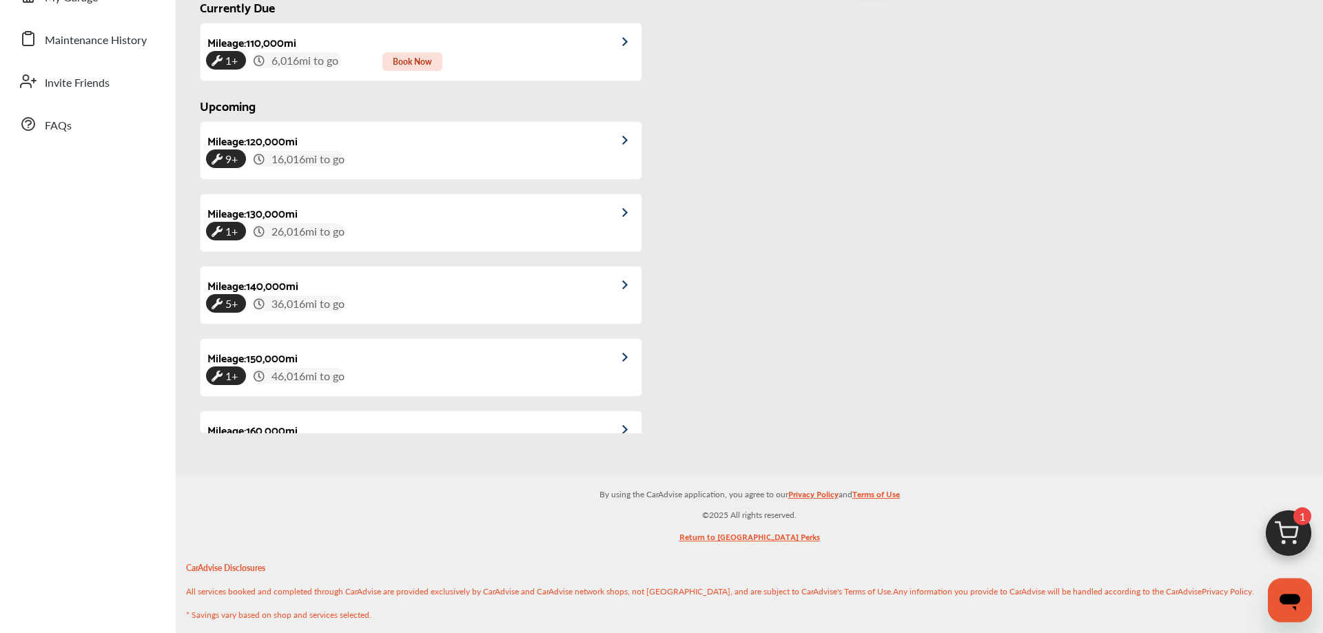
scroll to position [0, 0]
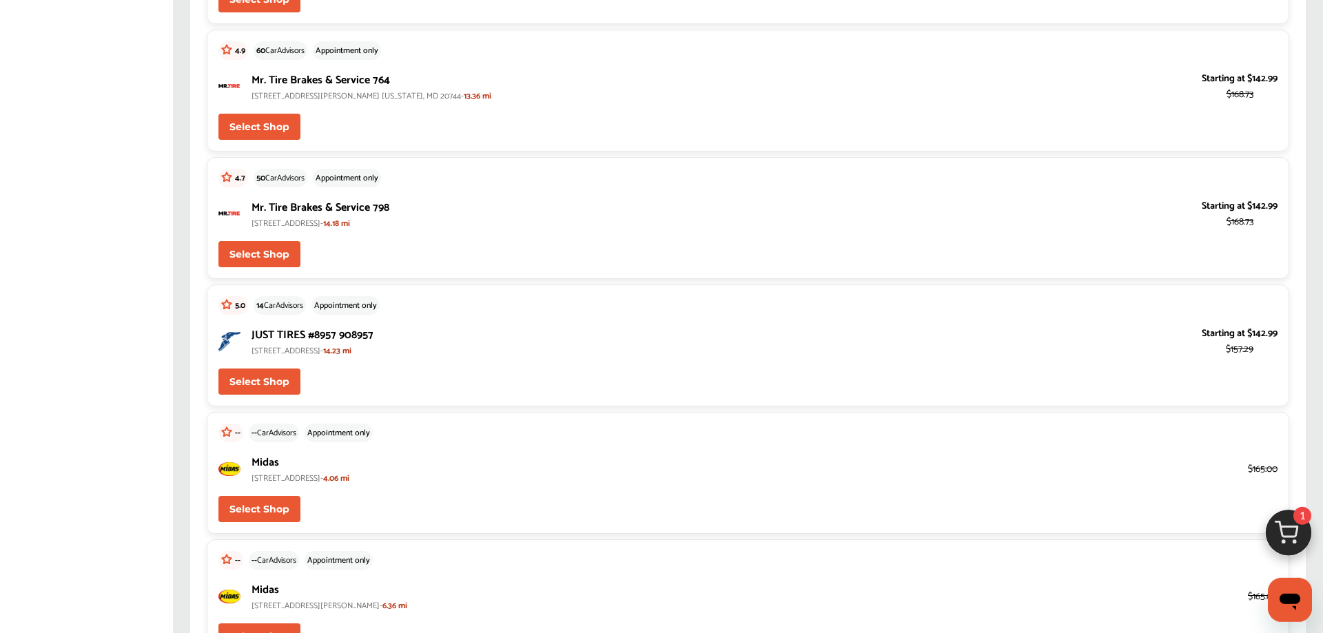
scroll to position [4217, 0]
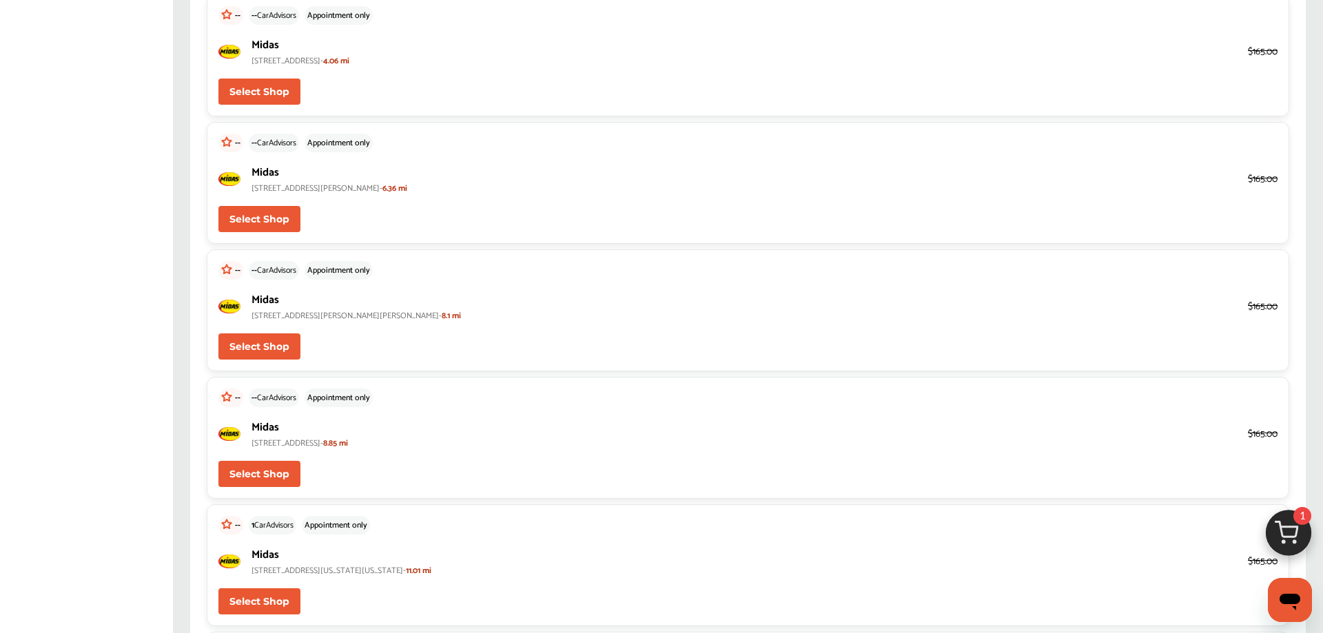
click at [269, 105] on button "Select Shop" at bounding box center [259, 92] width 82 height 26
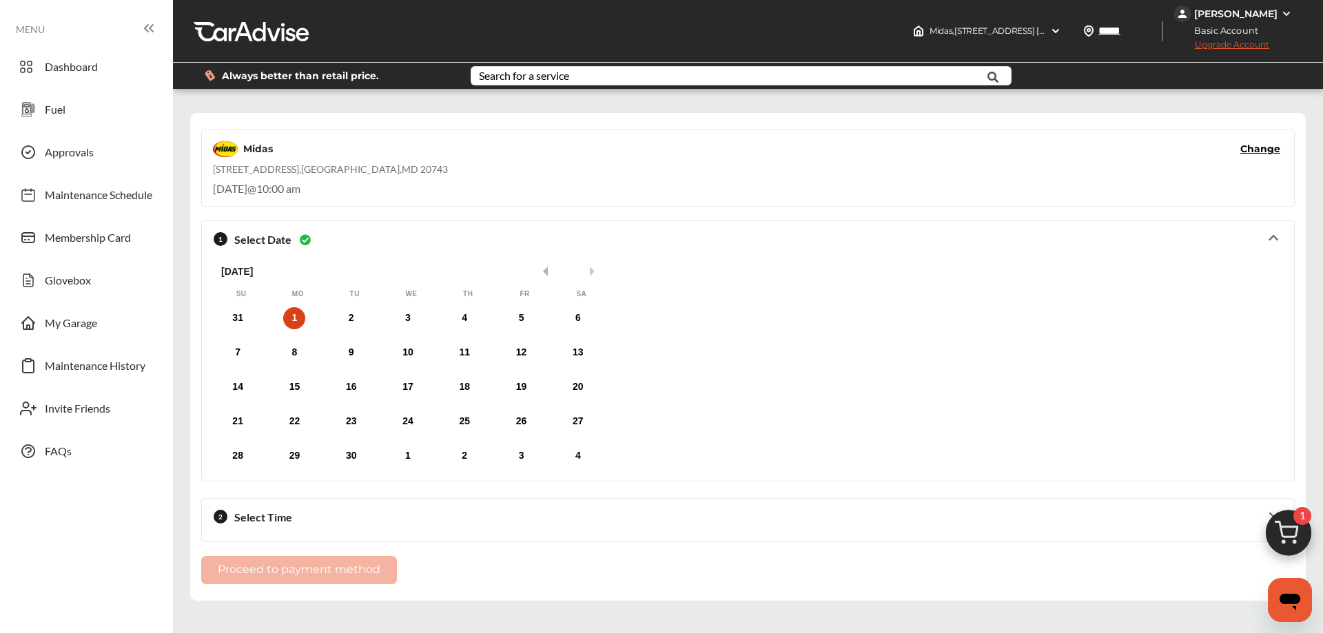
click at [546, 274] on button "Previous Month" at bounding box center [543, 272] width 10 height 10
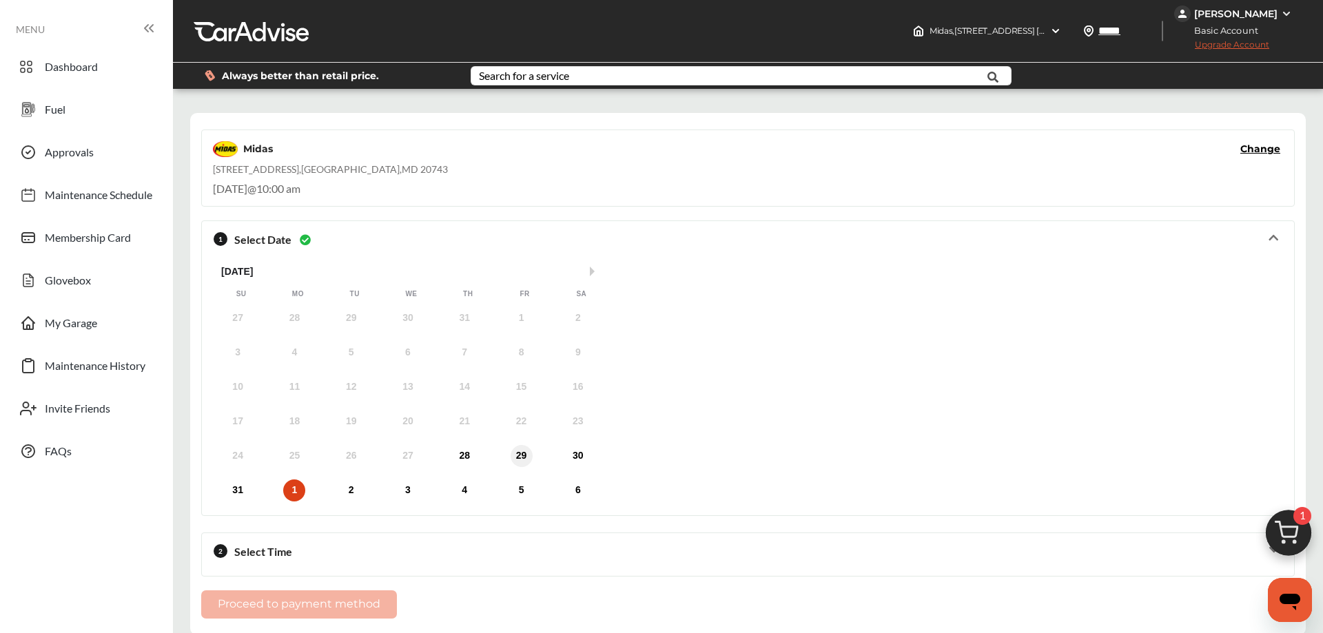
click at [526, 462] on div "29" at bounding box center [522, 456] width 22 height 22
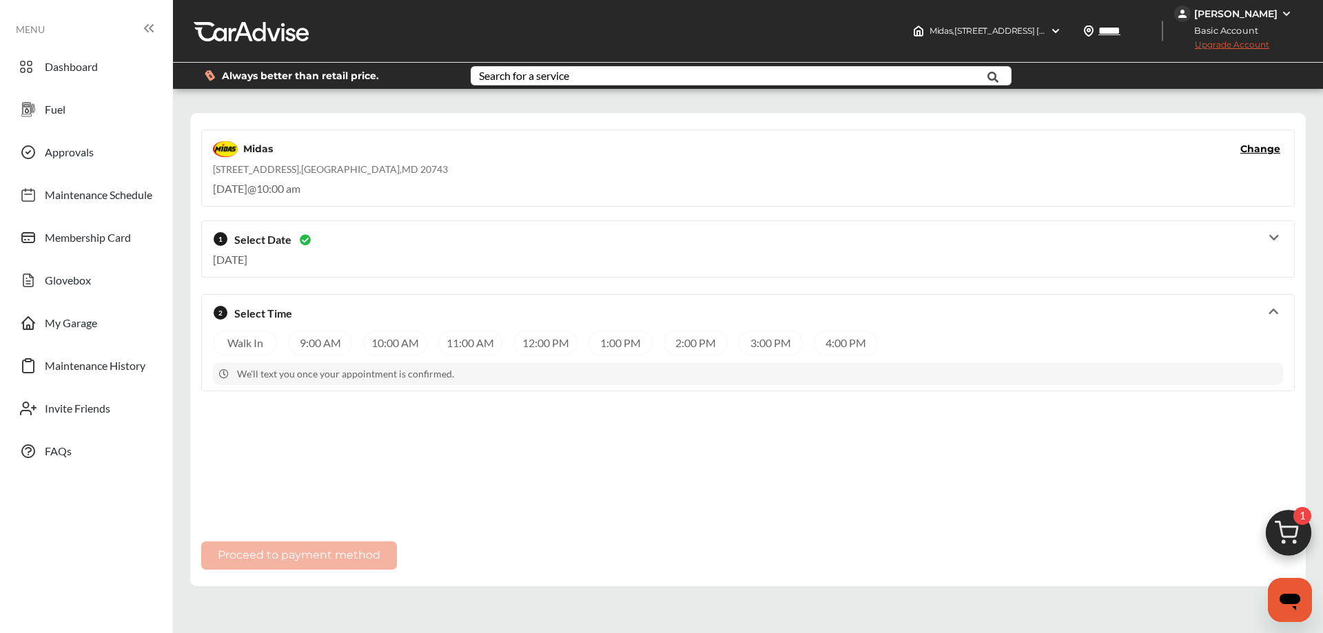
click at [387, 355] on div "10:00 AM" at bounding box center [395, 343] width 64 height 25
click at [321, 558] on button "Proceed to payment method" at bounding box center [299, 556] width 196 height 28
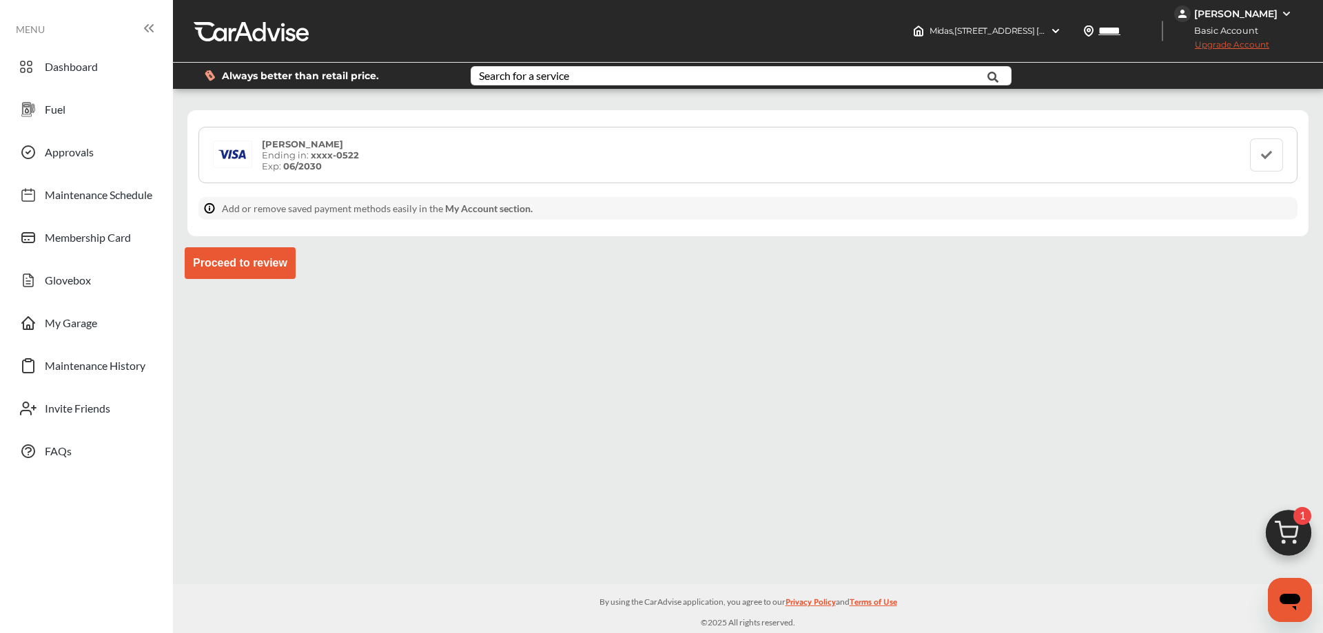
click at [264, 276] on button "Proceed to review" at bounding box center [240, 263] width 111 height 32
